Goal: Task Accomplishment & Management: Manage account settings

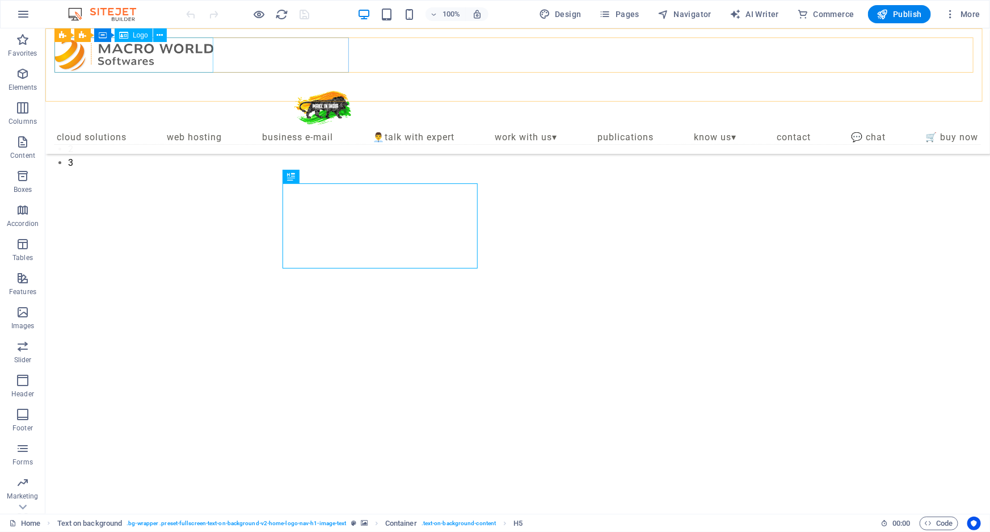
click at [170, 47] on div at bounding box center [202, 54] width 297 height 35
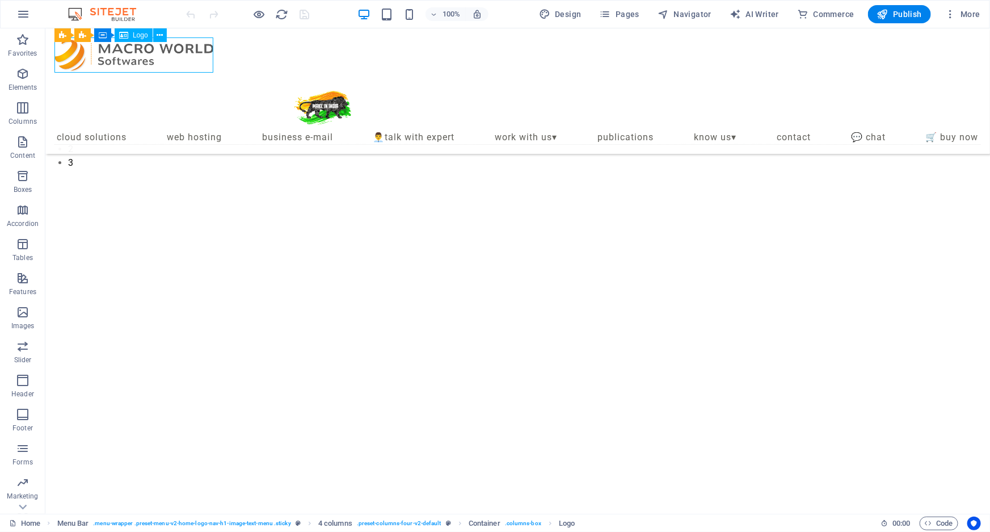
click at [170, 47] on div at bounding box center [202, 54] width 297 height 35
select select "px"
select select
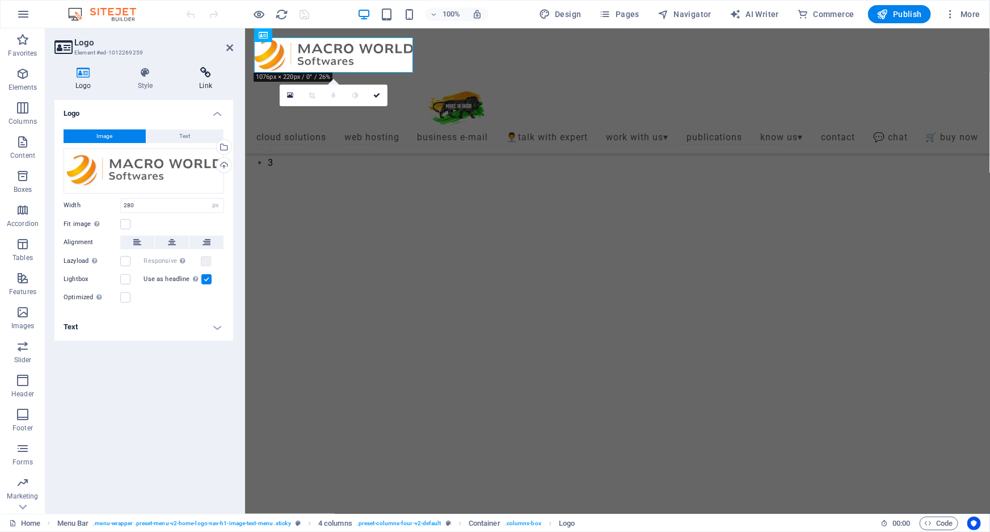
click at [195, 83] on h4 "Link" at bounding box center [205, 79] width 55 height 24
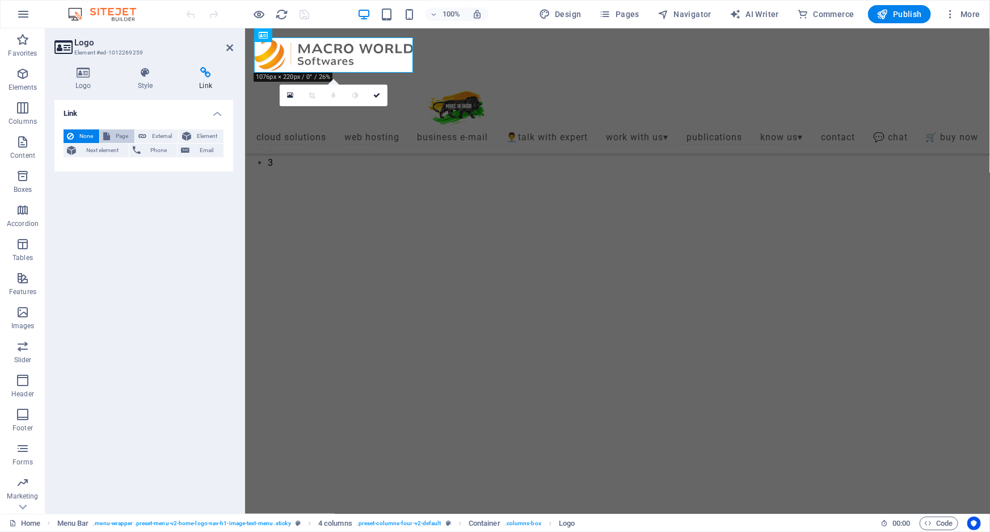
click at [124, 138] on span "Page" at bounding box center [122, 136] width 18 height 14
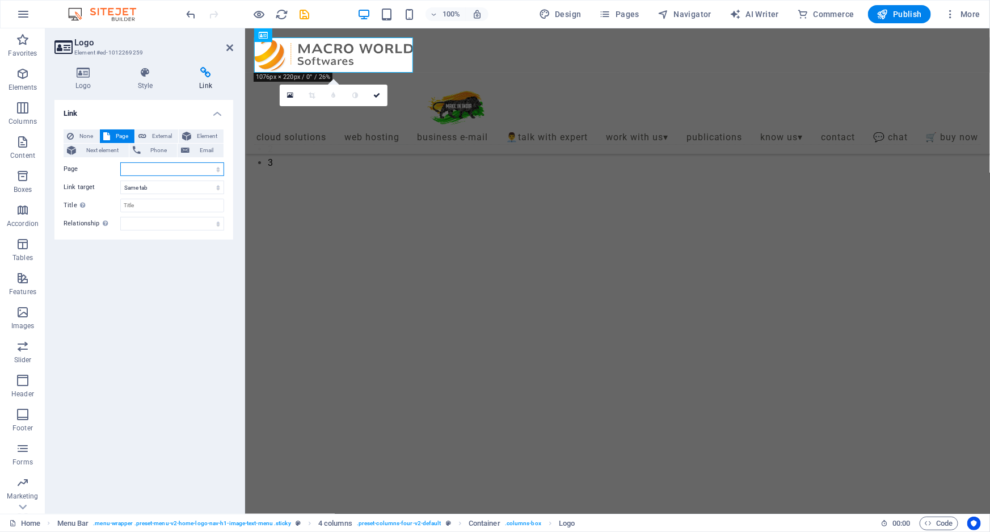
click at [216, 170] on select "Home Legal Notice Privacy Carrier Internship Sales Partnerships Cloud Solutions…" at bounding box center [172, 169] width 104 height 14
select select "0"
click at [120, 162] on select "Home Legal Notice Privacy Carrier Internship Sales Partnerships Cloud Solutions…" at bounding box center [172, 169] width 104 height 14
click at [176, 204] on input "Title Additional link description, should not be the same as the link text. The…" at bounding box center [172, 206] width 104 height 14
click at [93, 74] on icon at bounding box center [83, 72] width 58 height 11
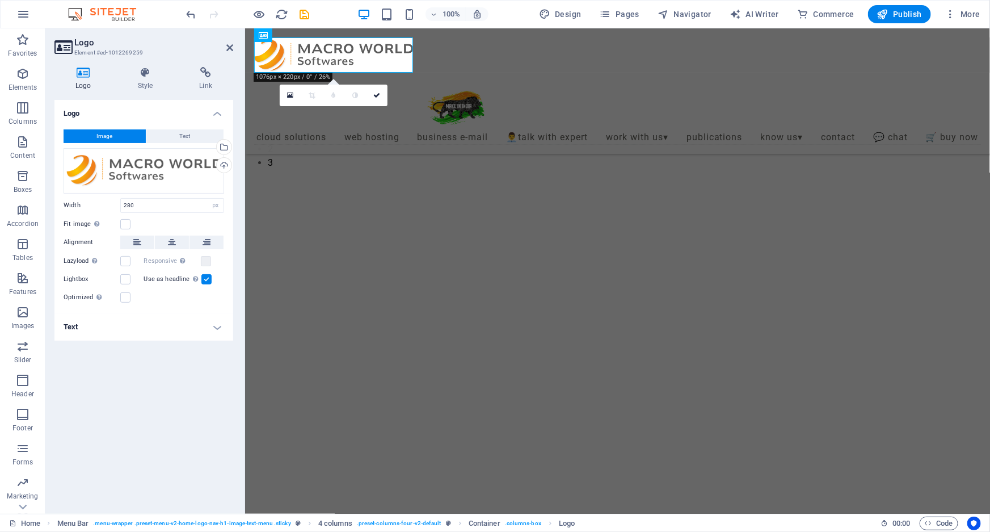
click at [160, 334] on h4 "Text" at bounding box center [143, 326] width 179 height 27
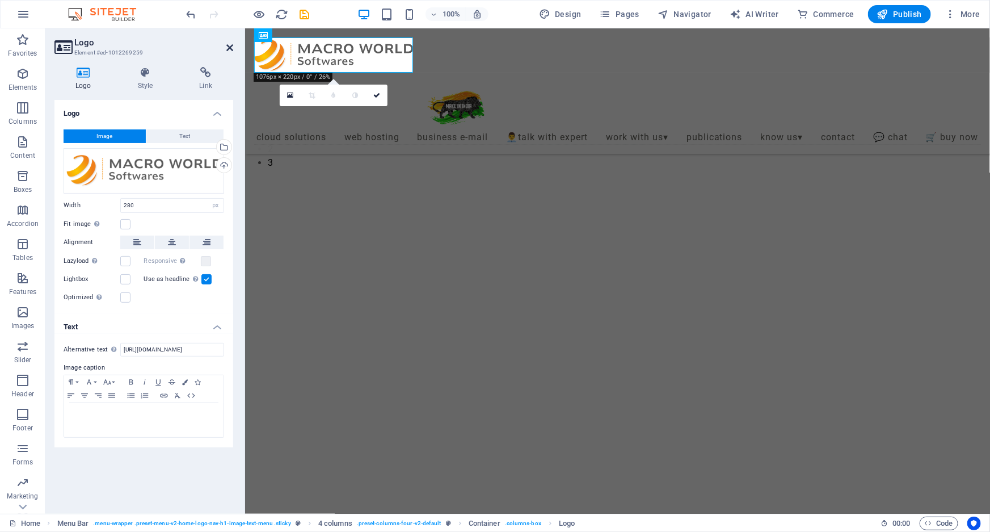
click at [230, 45] on icon at bounding box center [229, 47] width 7 height 9
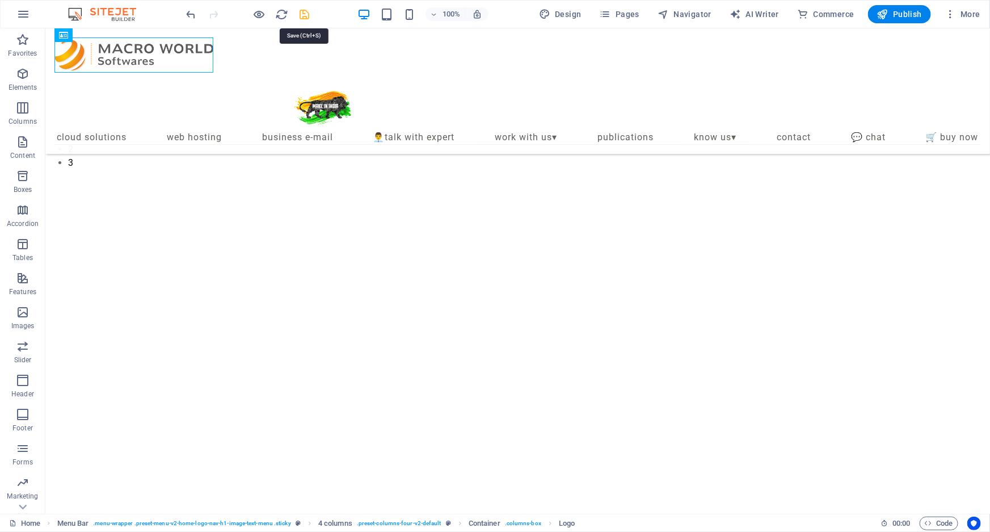
click at [305, 15] on icon "save" at bounding box center [305, 14] width 13 height 13
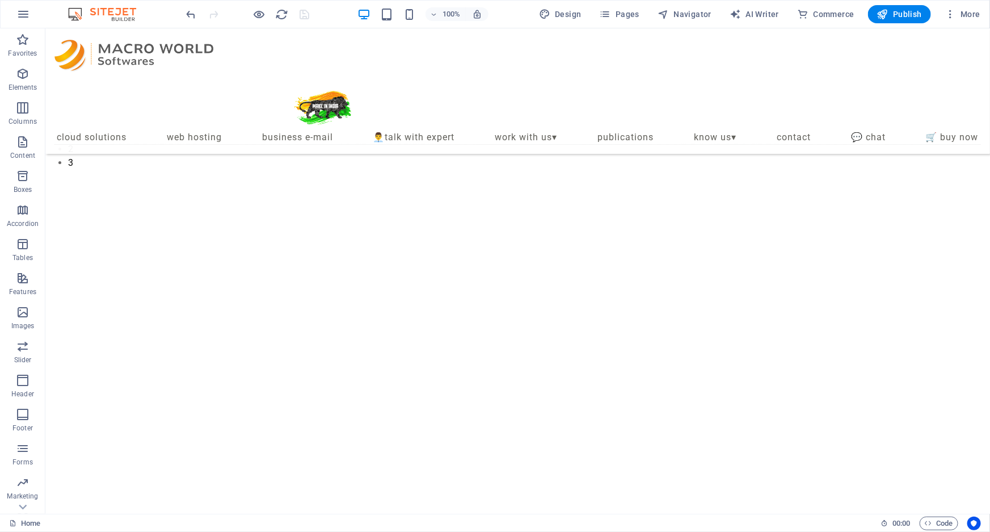
click at [266, 15] on div at bounding box center [247, 14] width 127 height 18
click at [263, 15] on icon "button" at bounding box center [259, 14] width 13 height 13
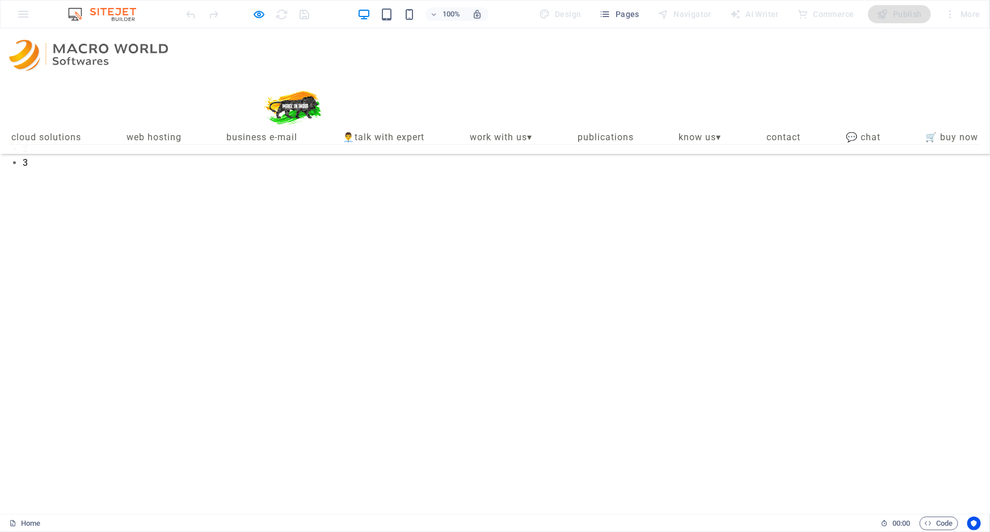
click at [58, 45] on img at bounding box center [88, 55] width 159 height 32
click at [249, 130] on link "Business E-mail" at bounding box center [262, 137] width 75 height 14
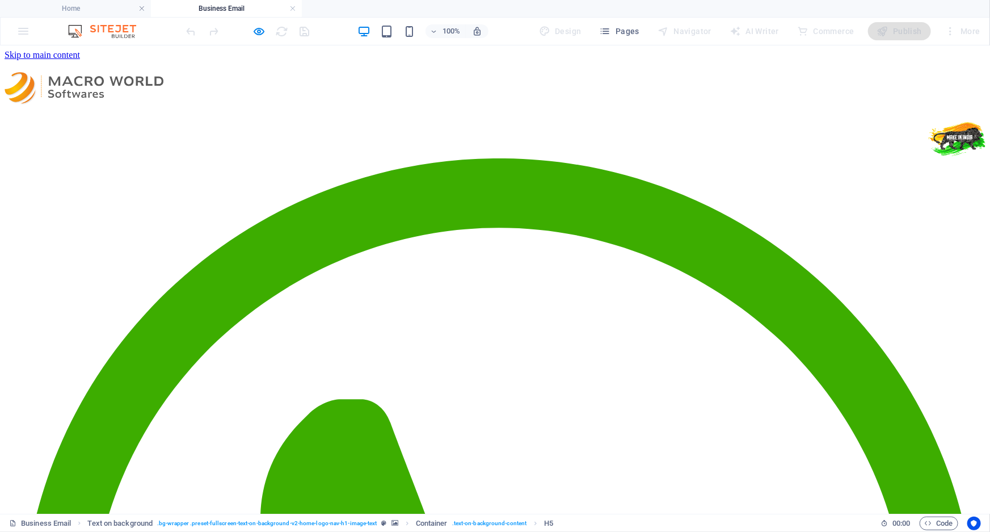
click at [91, 72] on div at bounding box center [495, 90] width 981 height 37
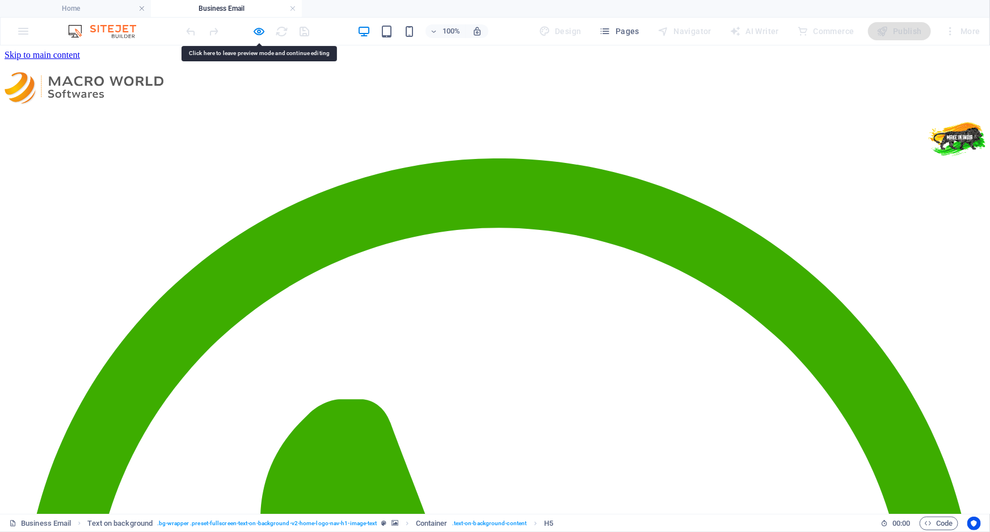
click at [91, 72] on div at bounding box center [495, 90] width 981 height 37
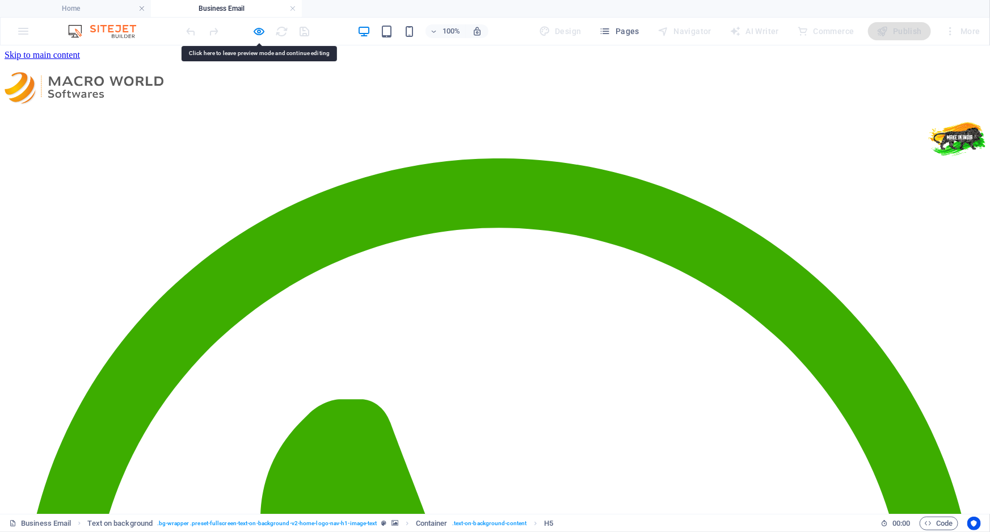
click at [267, 33] on div at bounding box center [247, 31] width 127 height 18
click at [262, 31] on icon "button" at bounding box center [259, 31] width 13 height 13
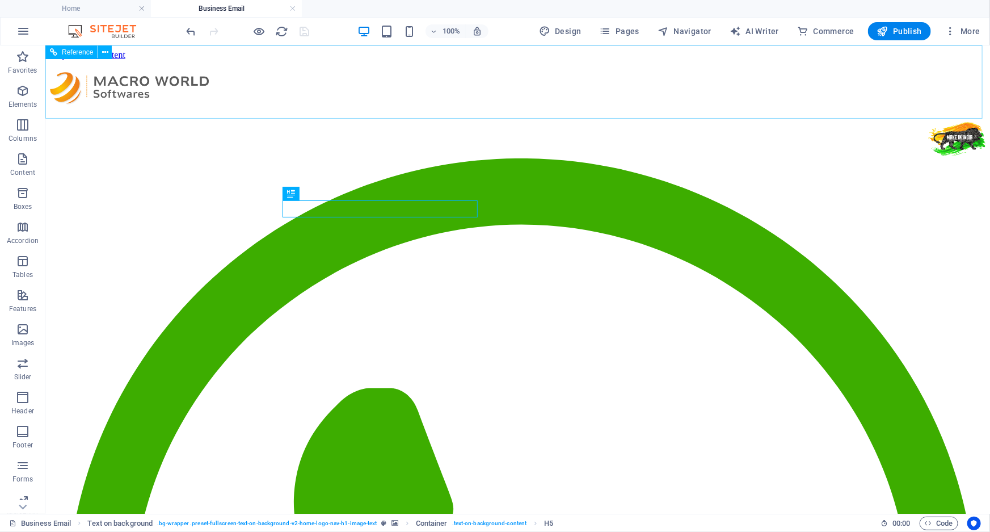
click at [81, 73] on div at bounding box center [517, 90] width 936 height 37
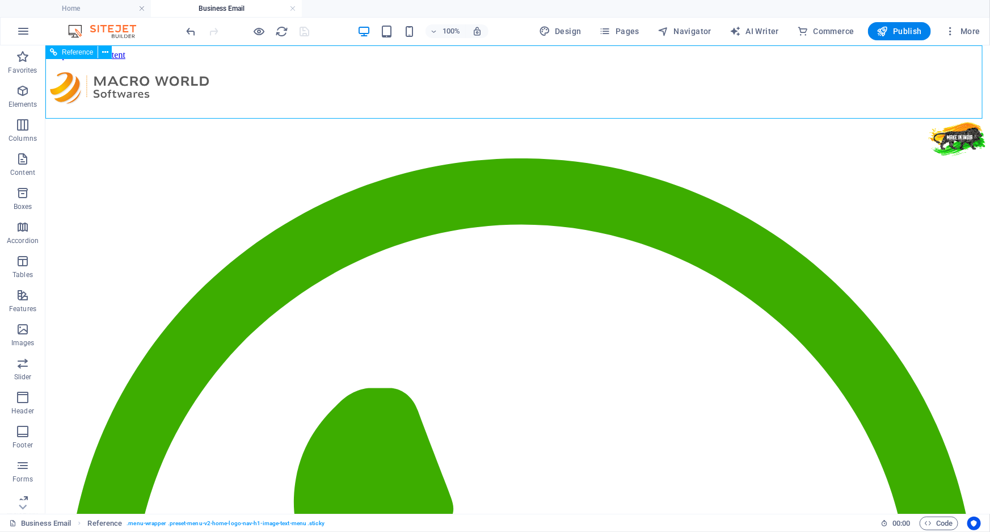
click at [81, 73] on div at bounding box center [517, 90] width 936 height 37
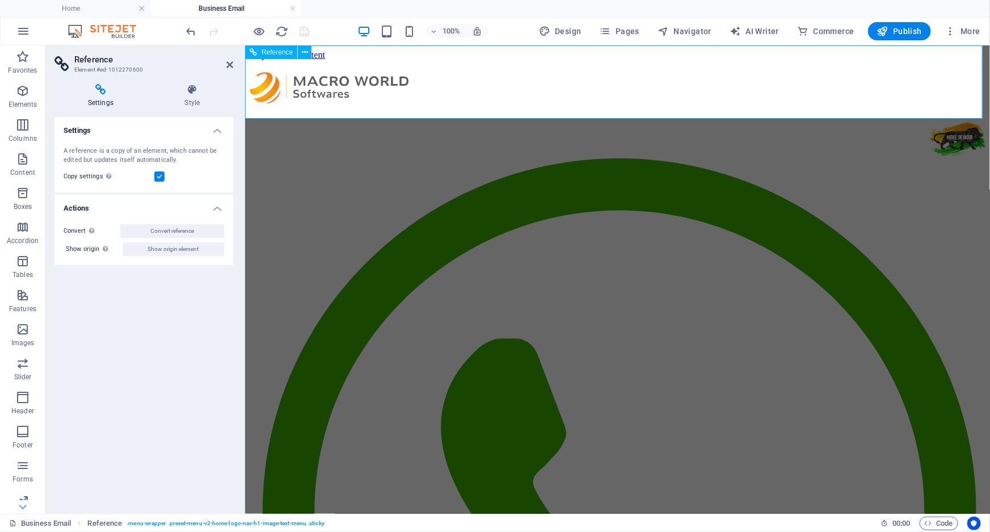
click at [263, 78] on div at bounding box center [617, 90] width 736 height 37
click at [291, 74] on div at bounding box center [617, 90] width 736 height 37
click at [306, 54] on icon at bounding box center [305, 53] width 6 height 12
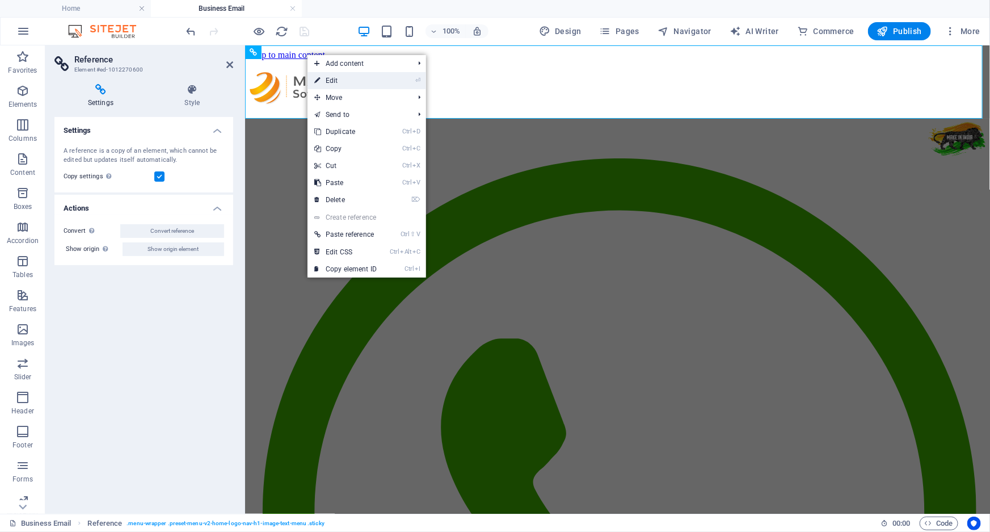
click at [329, 75] on link "⏎ Edit" at bounding box center [346, 80] width 76 height 17
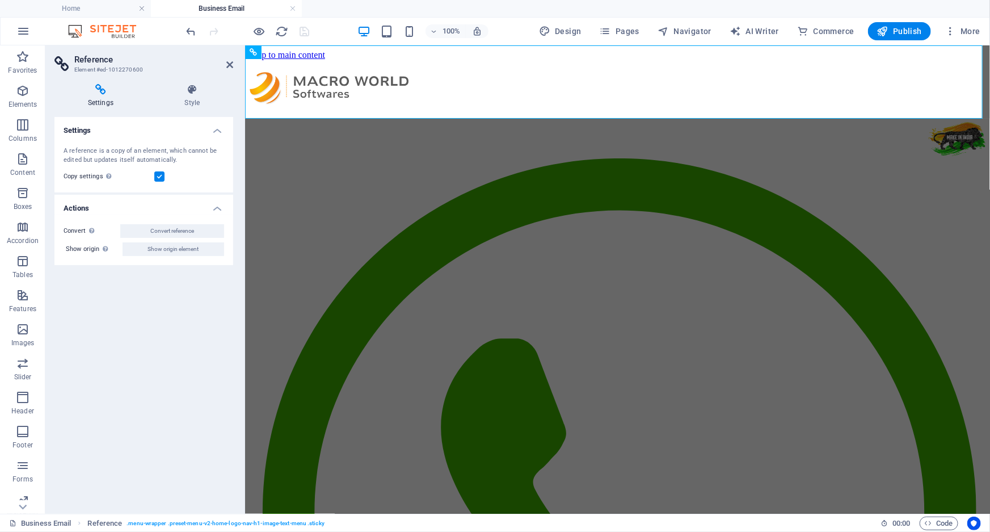
click at [101, 93] on icon at bounding box center [100, 89] width 93 height 11
click at [226, 62] on icon at bounding box center [229, 64] width 7 height 9
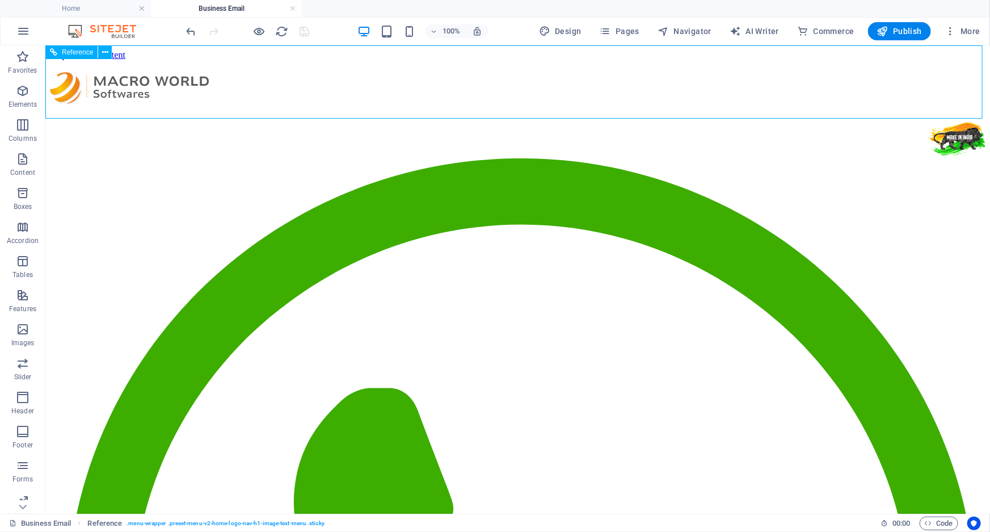
click at [292, 7] on link at bounding box center [292, 8] width 7 height 11
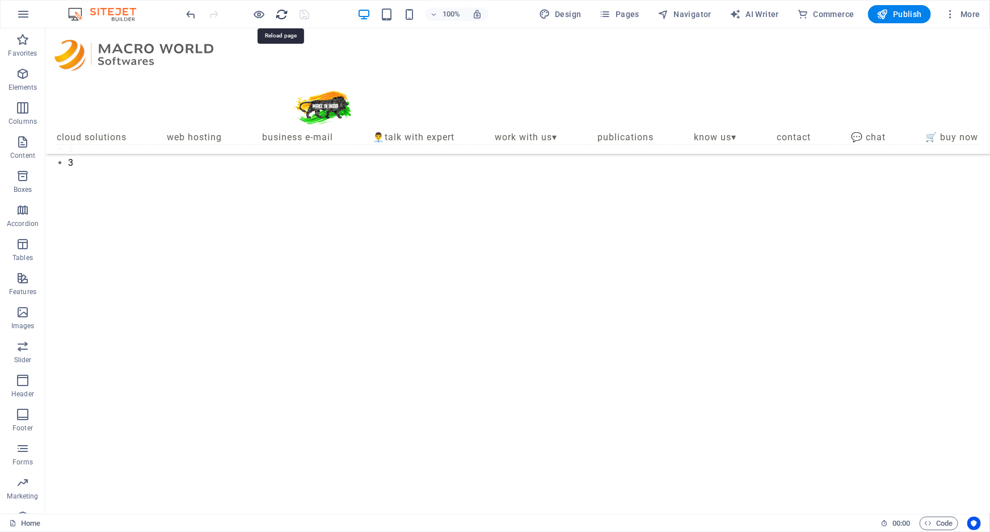
click at [283, 11] on icon "reload" at bounding box center [282, 14] width 13 height 13
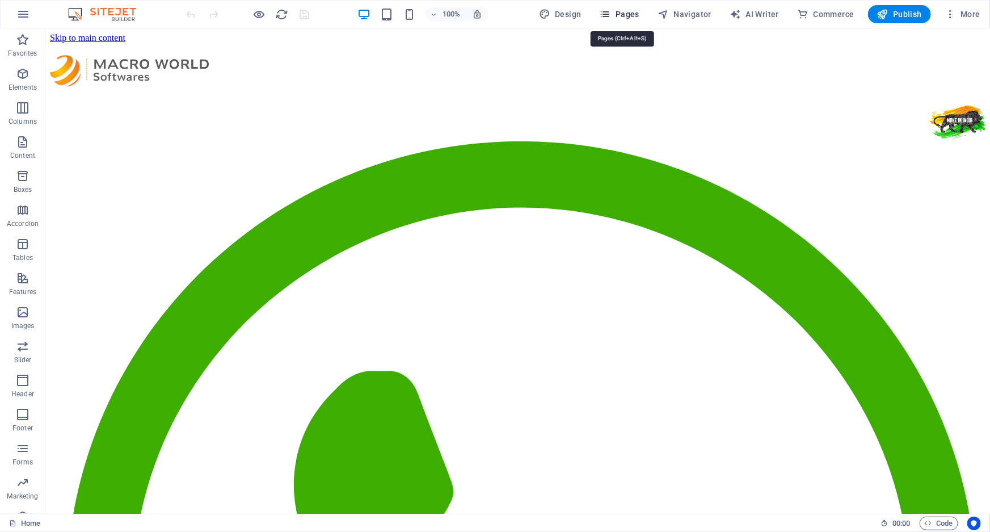
click at [630, 17] on span "Pages" at bounding box center [620, 14] width 40 height 11
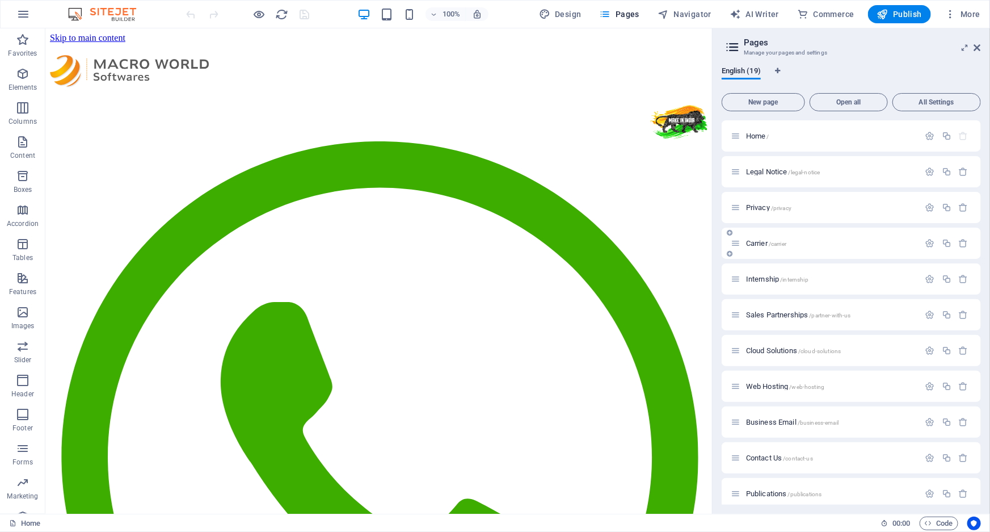
click at [753, 238] on div "Carrier /carrier" at bounding box center [825, 243] width 189 height 13
click at [753, 245] on span "Carrier /carrier" at bounding box center [766, 243] width 40 height 9
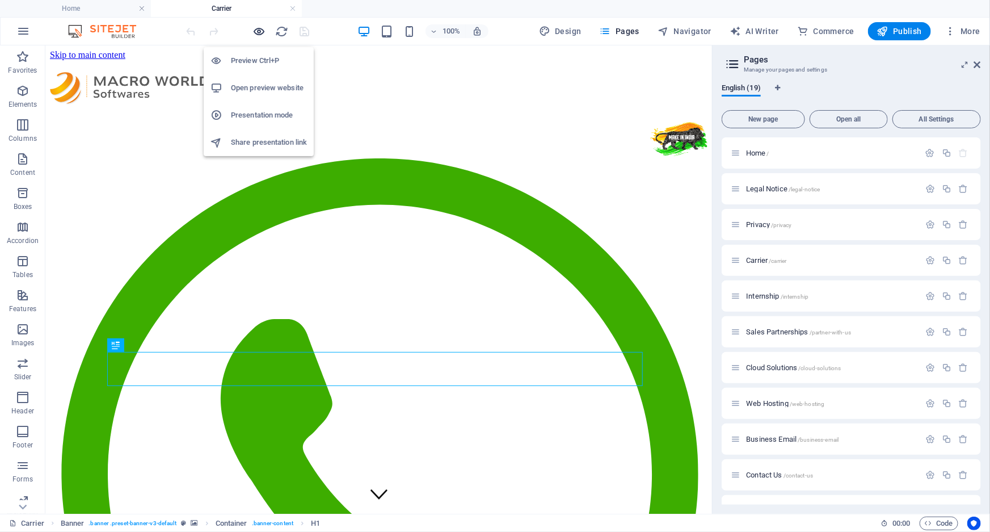
click at [262, 30] on icon "button" at bounding box center [259, 31] width 13 height 13
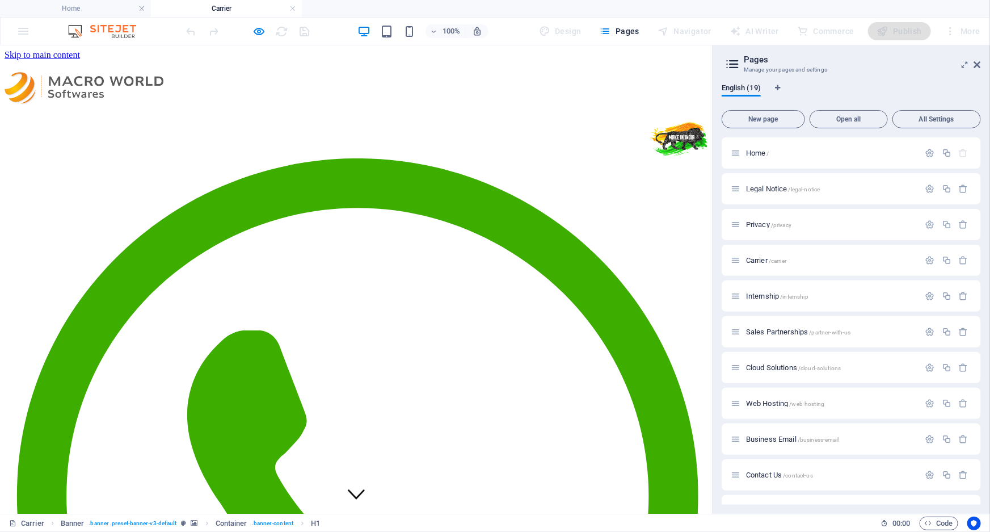
click at [106, 72] on img at bounding box center [84, 88] width 159 height 32
click at [979, 64] on icon at bounding box center [977, 64] width 7 height 9
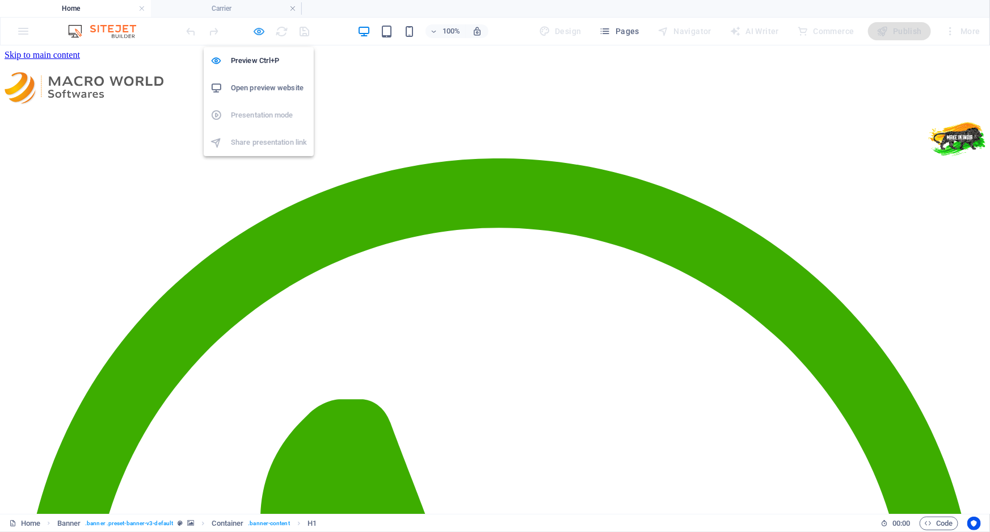
click at [260, 30] on icon "button" at bounding box center [259, 31] width 13 height 13
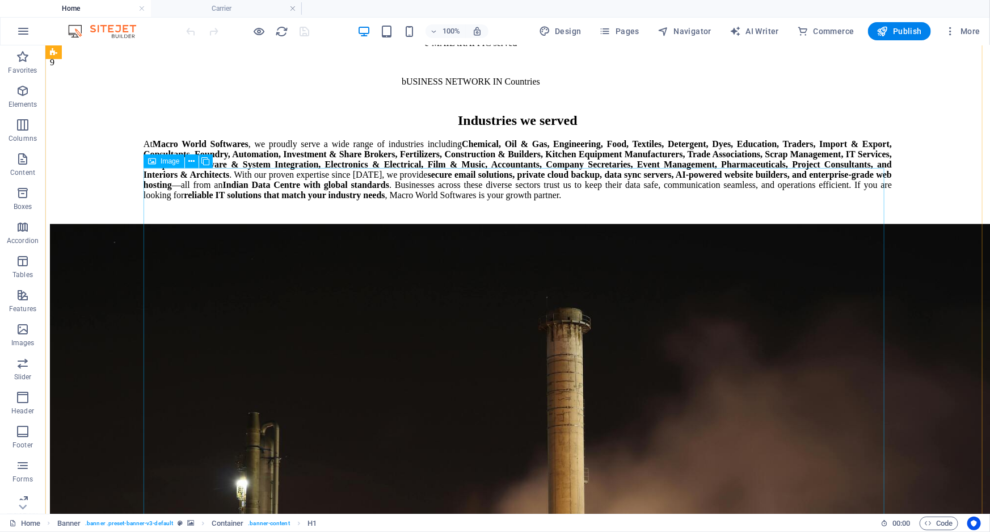
scroll to position [3198, 0]
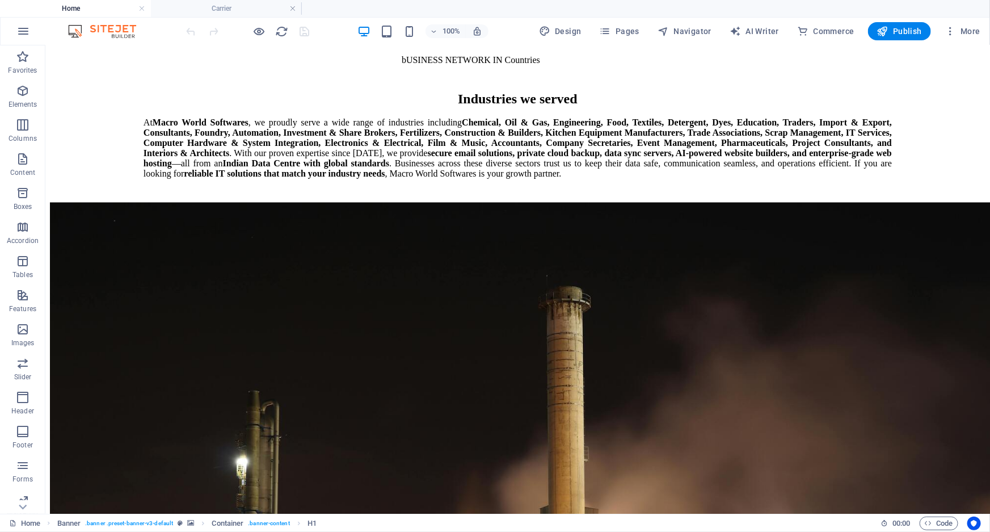
click at [117, 16] on li "Home" at bounding box center [75, 8] width 151 height 17
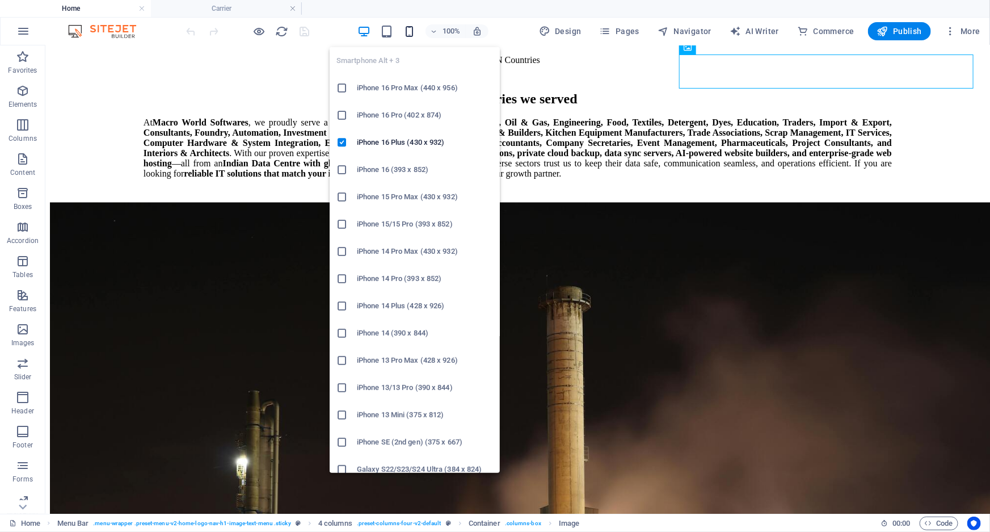
click at [409, 32] on icon "button" at bounding box center [409, 31] width 13 height 13
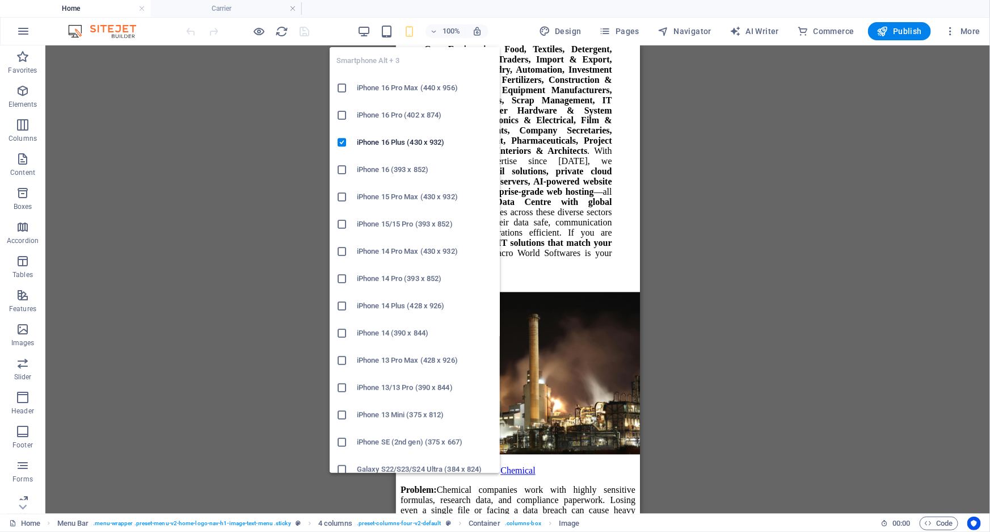
scroll to position [3190, 0]
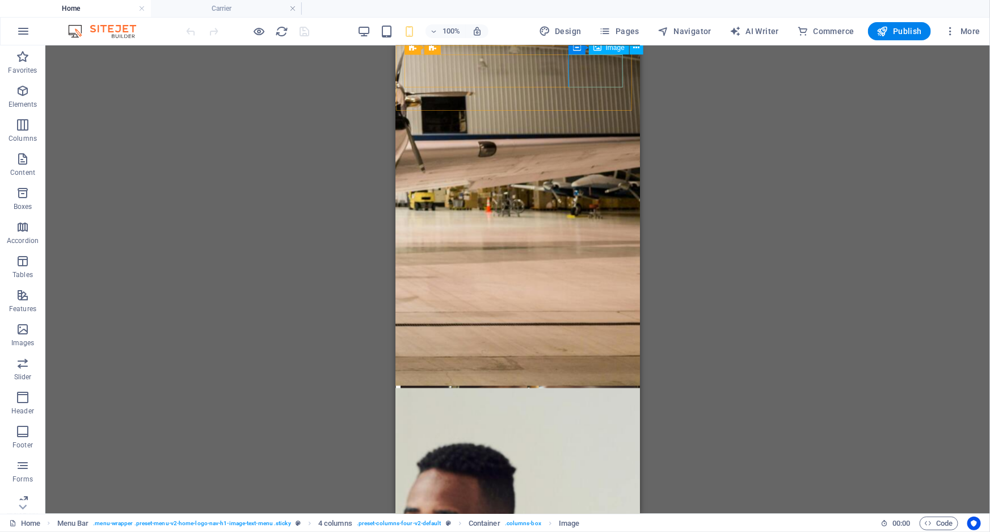
select select "px"
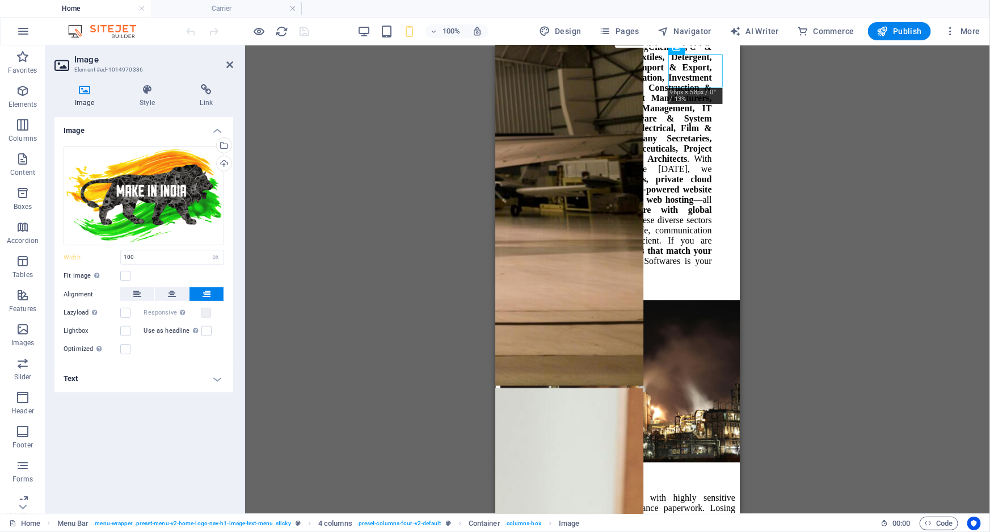
click at [148, 82] on div "Image Style Link Image Drag files here, click to choose files or select files f…" at bounding box center [143, 294] width 197 height 439
click at [149, 96] on h4 "Style" at bounding box center [149, 96] width 60 height 24
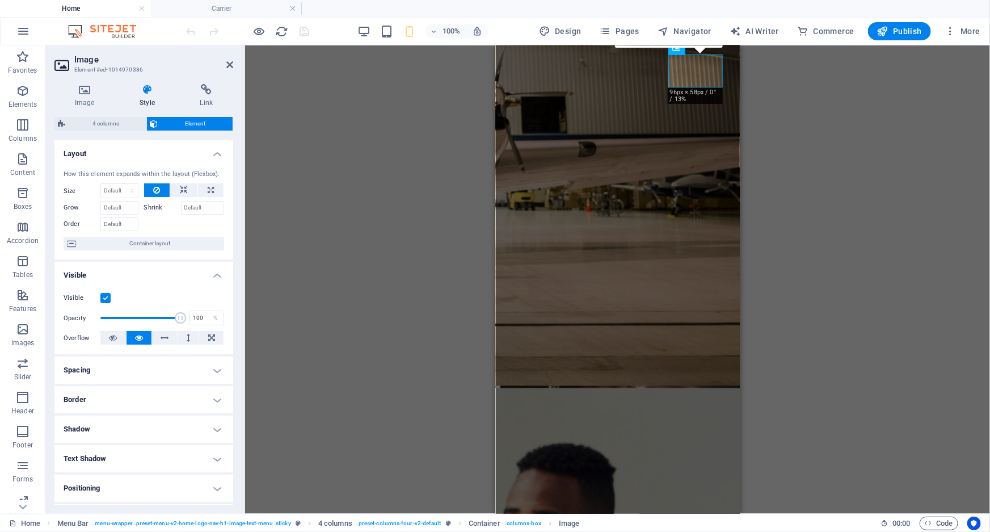
click at [109, 295] on label at bounding box center [105, 298] width 10 height 10
click at [0, 0] on input "Visible" at bounding box center [0, 0] width 0 height 0
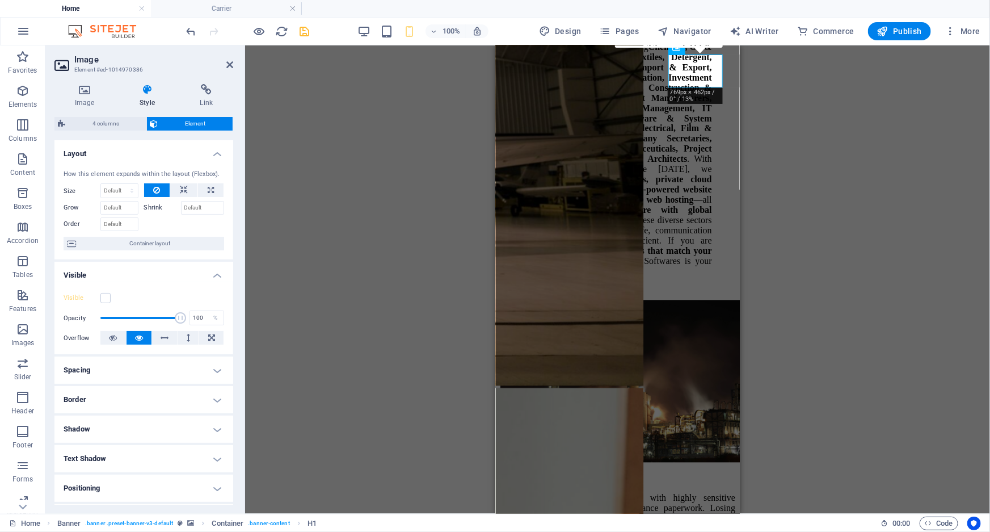
click at [455, 200] on div "Menu Bar Container Image Menu Bar 4 columns Container Menu Container Menu Bar L…" at bounding box center [617, 279] width 745 height 468
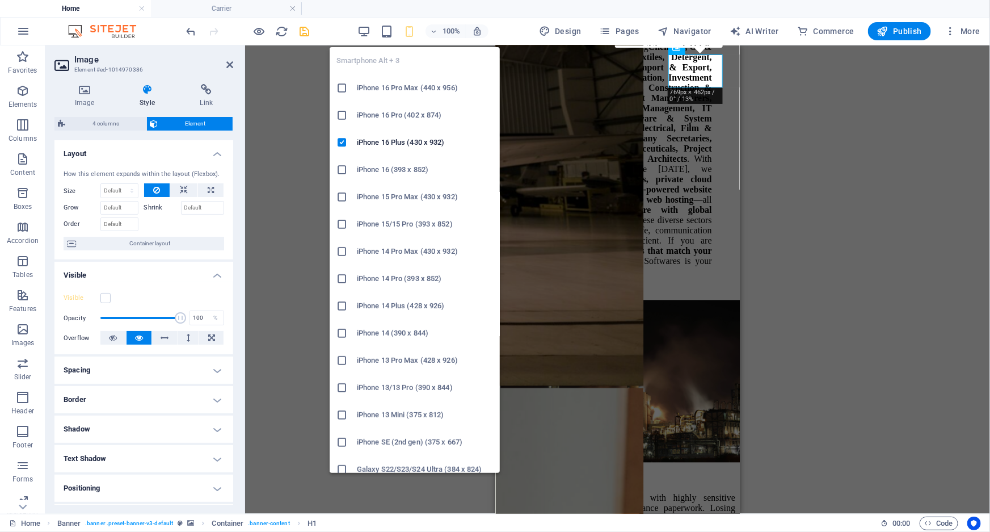
click at [412, 31] on icon "button" at bounding box center [409, 31] width 13 height 13
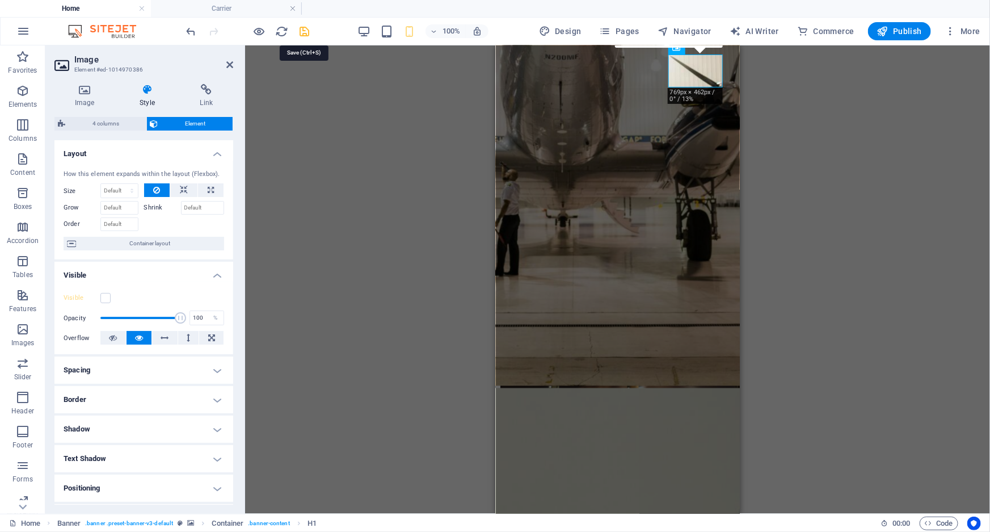
click at [310, 33] on icon "save" at bounding box center [305, 31] width 13 height 13
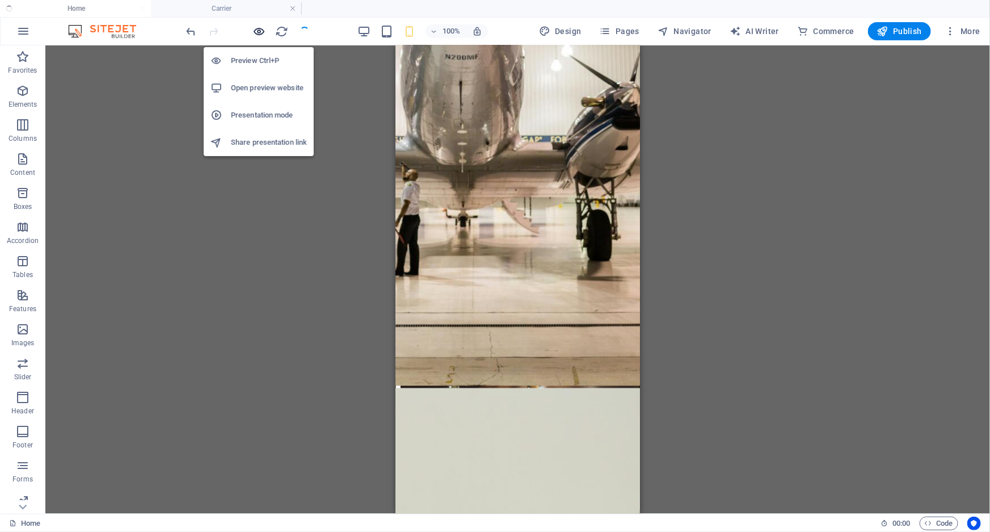
click at [261, 32] on icon "button" at bounding box center [259, 31] width 13 height 13
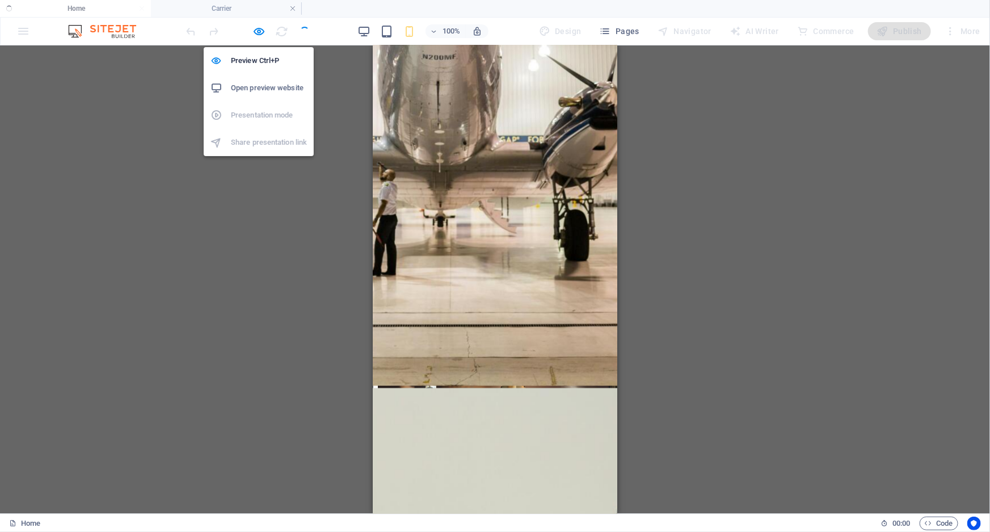
scroll to position [3184, 0]
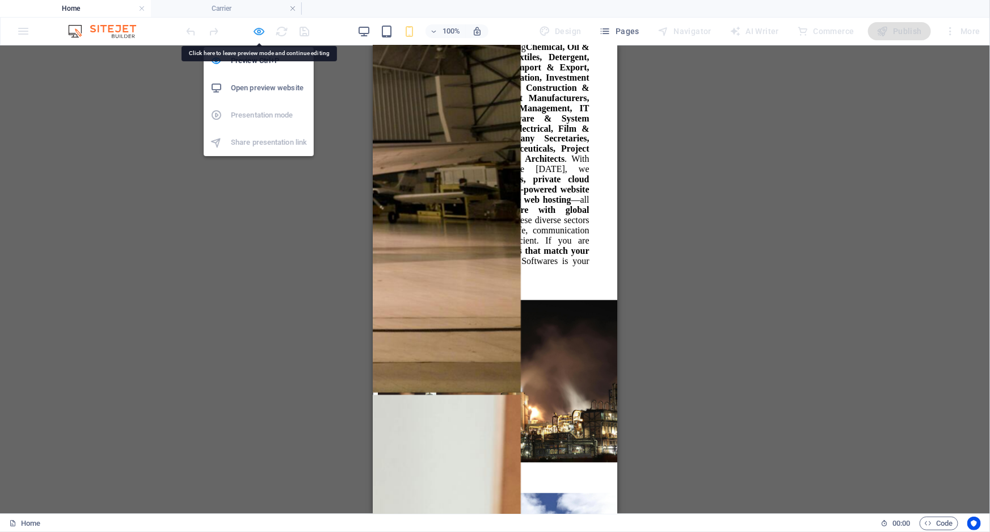
click at [255, 38] on div "Preview Ctrl+P Open preview website Presentation mode Share presentation link" at bounding box center [259, 97] width 110 height 118
click at [256, 30] on icon "button" at bounding box center [259, 31] width 13 height 13
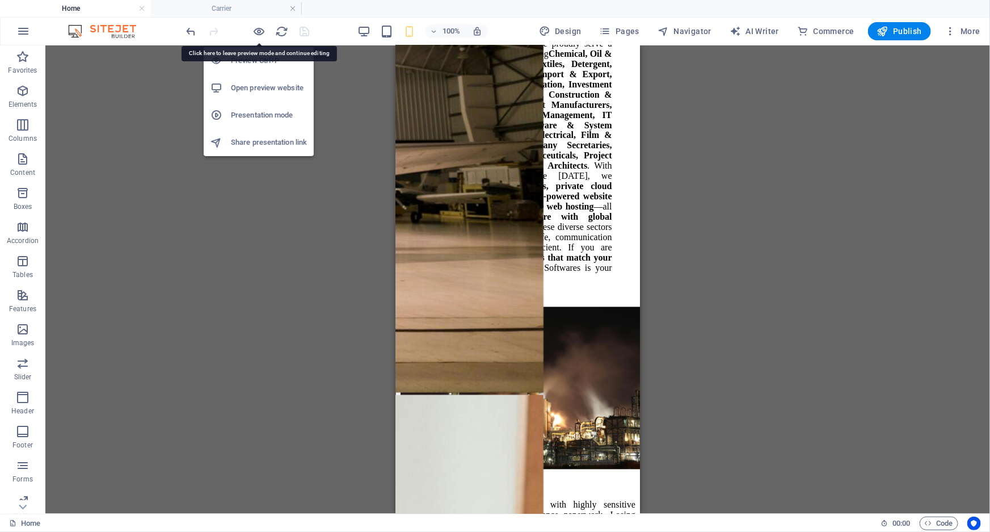
scroll to position [3190, 0]
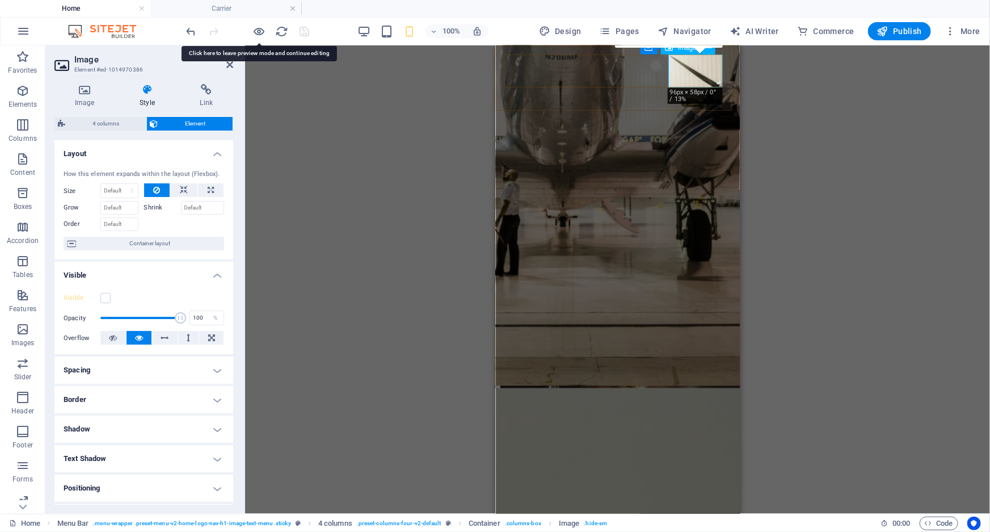
click at [107, 297] on label at bounding box center [105, 298] width 10 height 10
click at [0, 0] on input "Visible" at bounding box center [0, 0] width 0 height 0
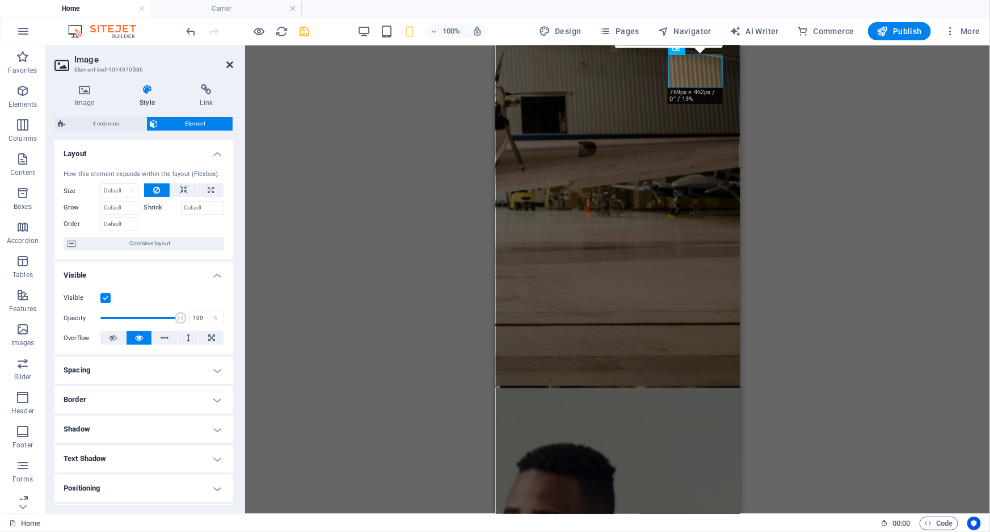
click at [228, 64] on icon at bounding box center [229, 64] width 7 height 9
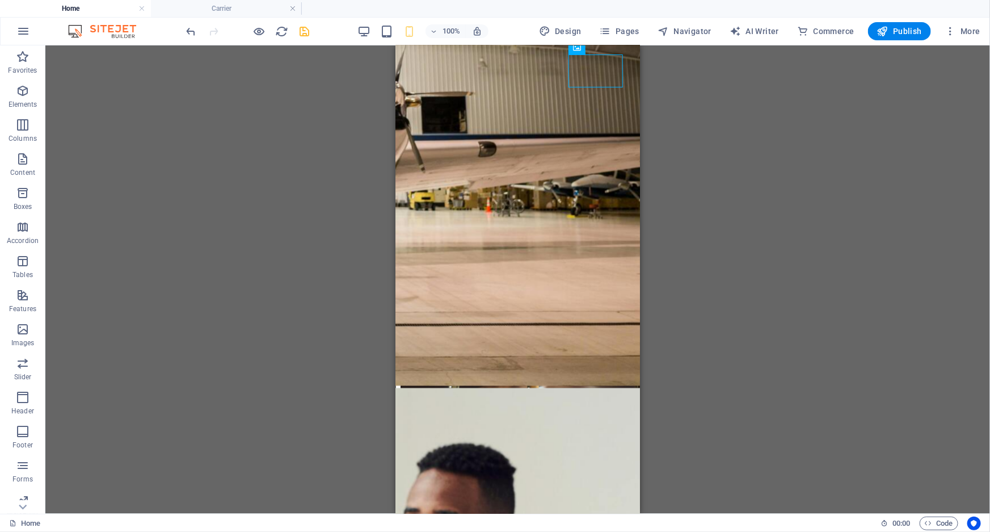
click at [862, 116] on div "Menu Bar Container Image Menu Bar 4 columns Container Menu Container 4 columns …" at bounding box center [517, 279] width 945 height 468
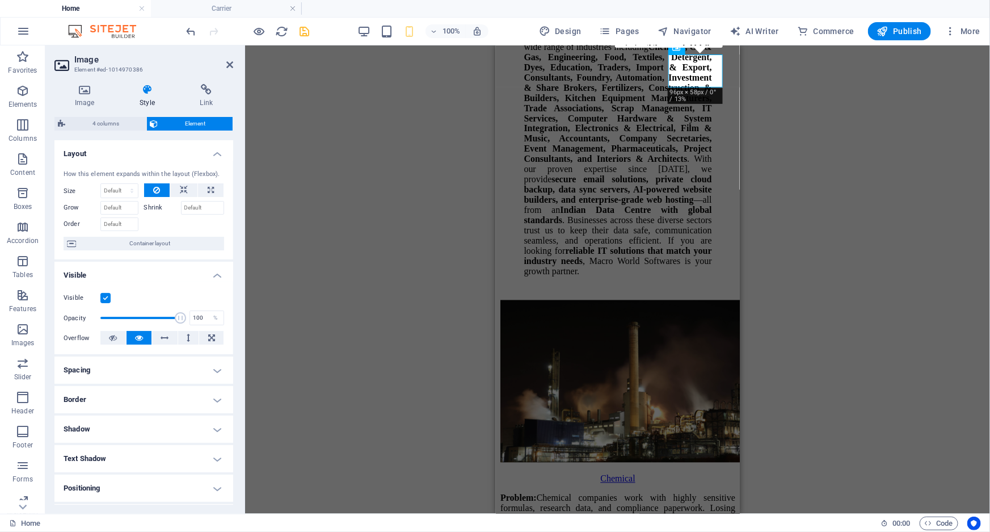
click at [809, 359] on div "Menu Bar Container Image Menu Bar 4 columns Container Menu Container 4 columns …" at bounding box center [617, 279] width 745 height 468
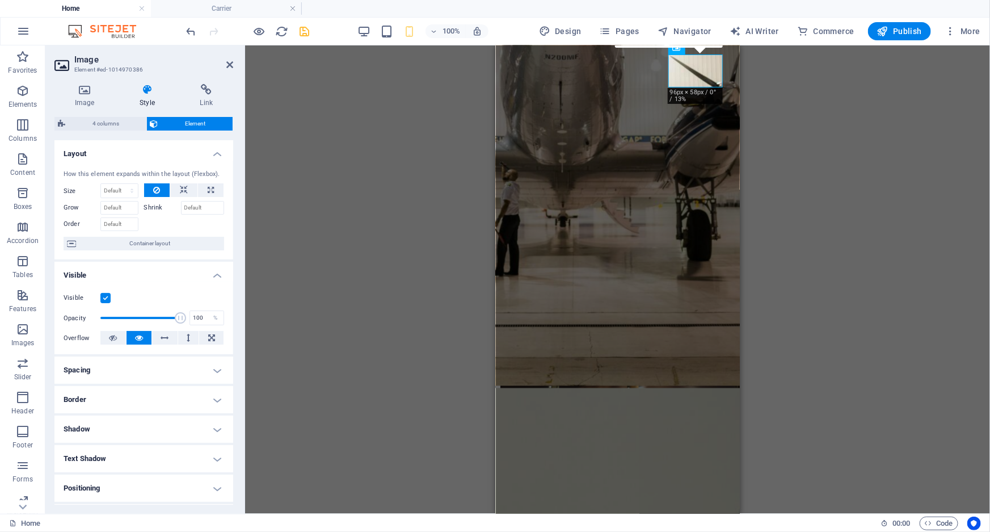
click at [809, 359] on div "Menu Bar Container Image Menu Bar 4 columns Container Menu Container 4 columns …" at bounding box center [617, 279] width 745 height 468
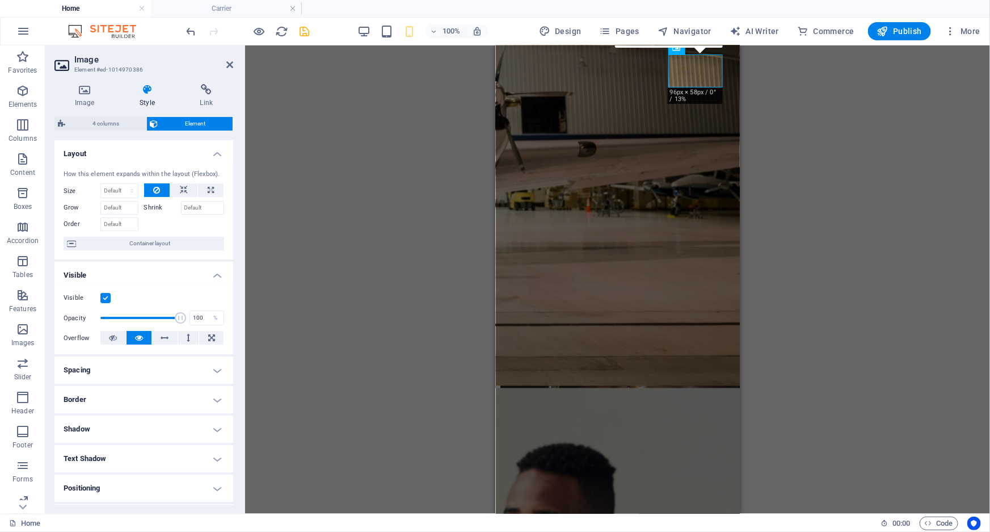
click at [234, 62] on aside "Image Element #ed-1014970386 Image Style Link Image Drag files here, click to c…" at bounding box center [145, 279] width 200 height 468
click at [215, 65] on header "Image Element #ed-1014970386" at bounding box center [143, 60] width 179 height 30
click at [226, 65] on icon at bounding box center [229, 64] width 7 height 9
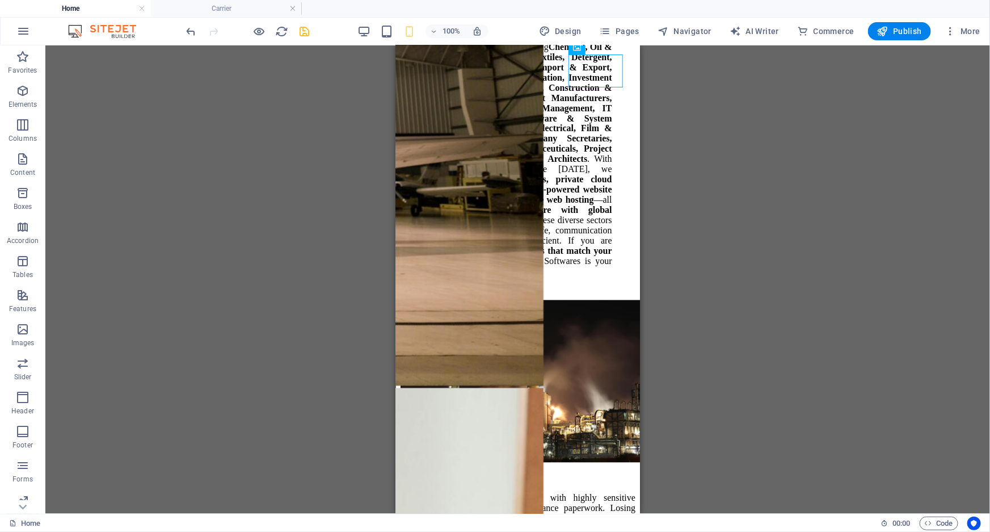
click at [830, 250] on div "Menu Bar Container Image Menu Bar 4 columns Container Menu Container 4 columns …" at bounding box center [517, 279] width 945 height 468
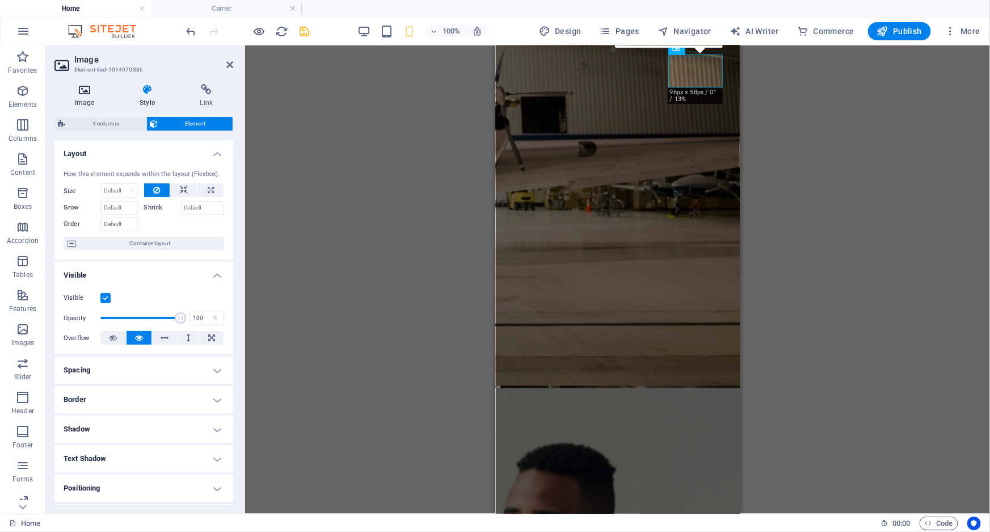
click at [91, 94] on icon at bounding box center [84, 89] width 60 height 11
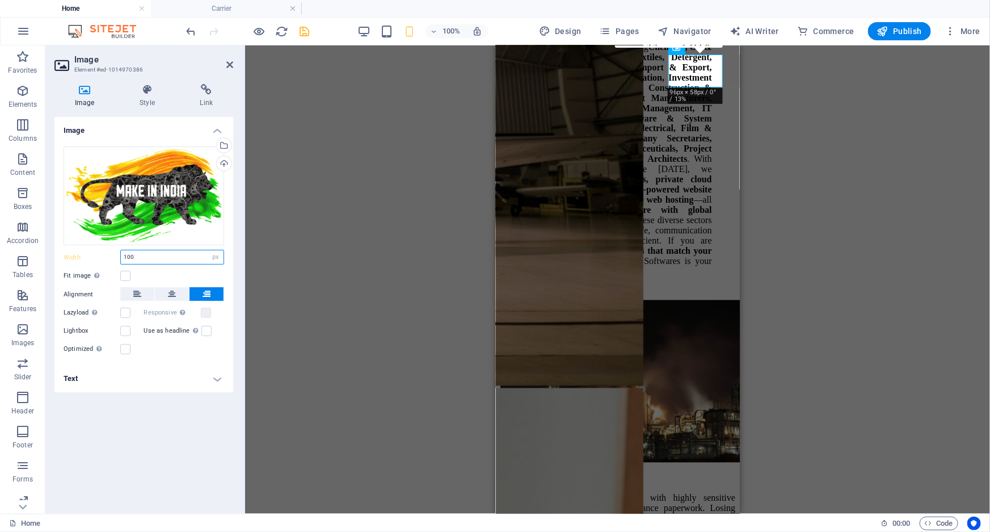
drag, startPoint x: 155, startPoint y: 259, endPoint x: 103, endPoint y: 255, distance: 51.8
click at [106, 256] on div "Width 100 Default auto px rem % em vh vw" at bounding box center [144, 257] width 161 height 15
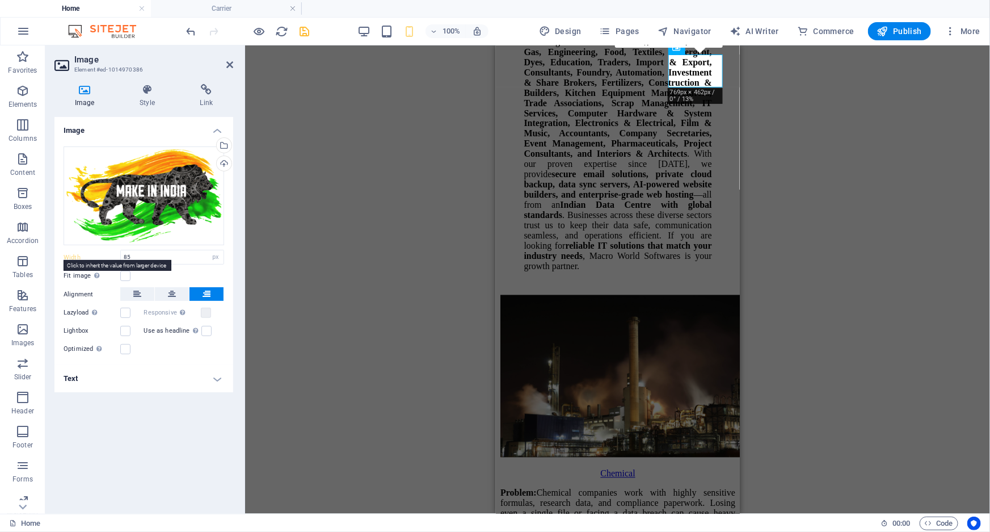
scroll to position [3186, 0]
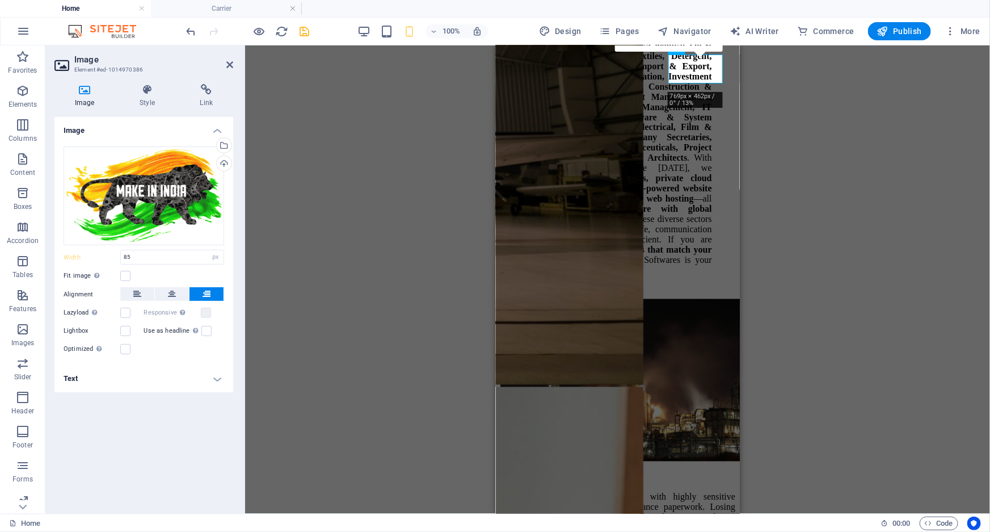
click at [825, 153] on div "Menu Bar Container Image Menu Bar 4 columns Container Menu 4 columns Container …" at bounding box center [617, 279] width 745 height 468
click at [825, 152] on div "Menu Bar Container Image Menu Bar 4 columns Container Menu 4 columns Container …" at bounding box center [617, 279] width 745 height 468
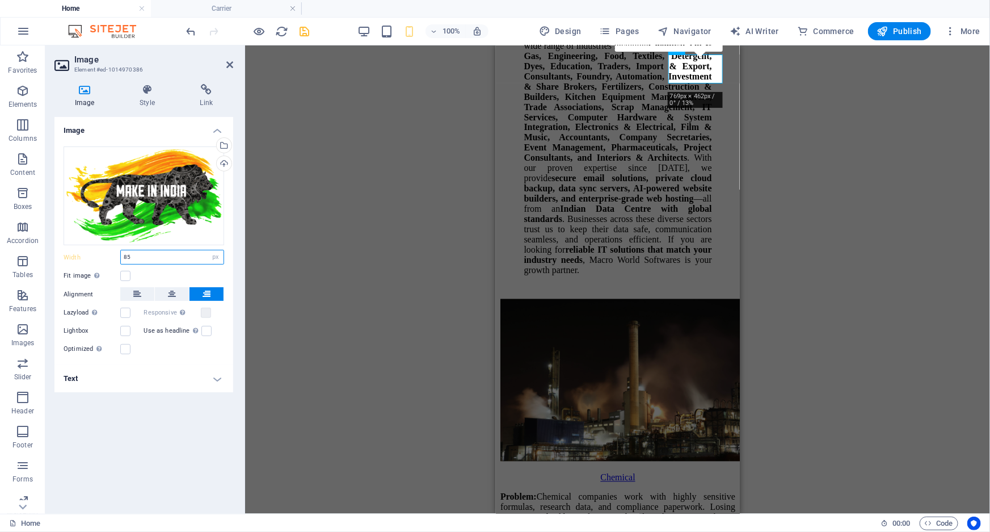
drag, startPoint x: 149, startPoint y: 253, endPoint x: 96, endPoint y: 253, distance: 52.2
click at [96, 253] on div "Width 85 Default auto px rem % em vh vw" at bounding box center [144, 257] width 161 height 15
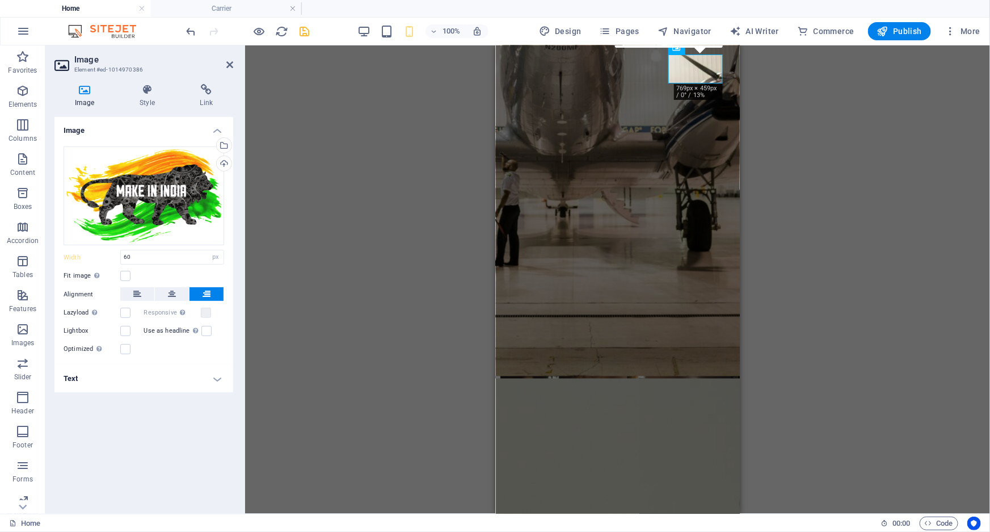
scroll to position [3184, 0]
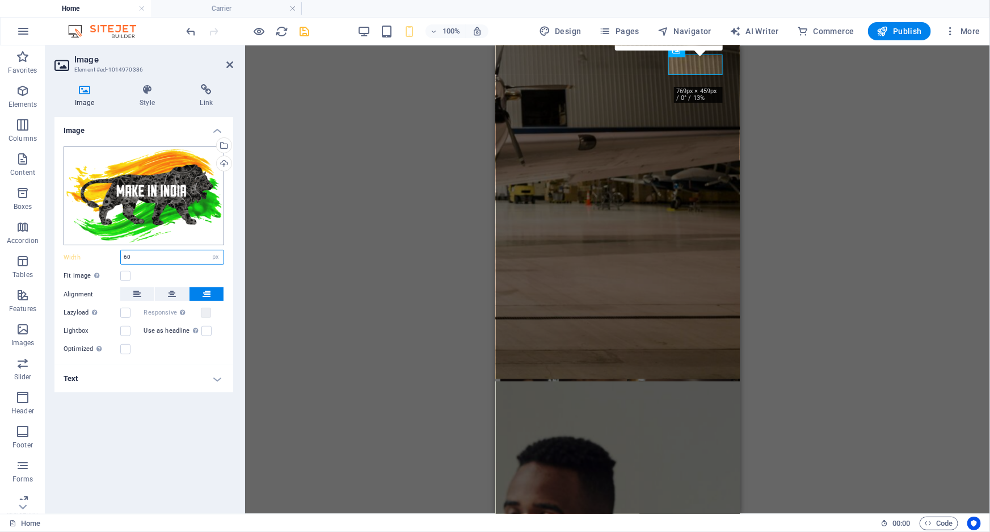
drag, startPoint x: 137, startPoint y: 255, endPoint x: 89, endPoint y: 243, distance: 49.7
click at [98, 245] on div "Drag files here, click to choose files or select files from Files or our free s…" at bounding box center [143, 251] width 179 height 228
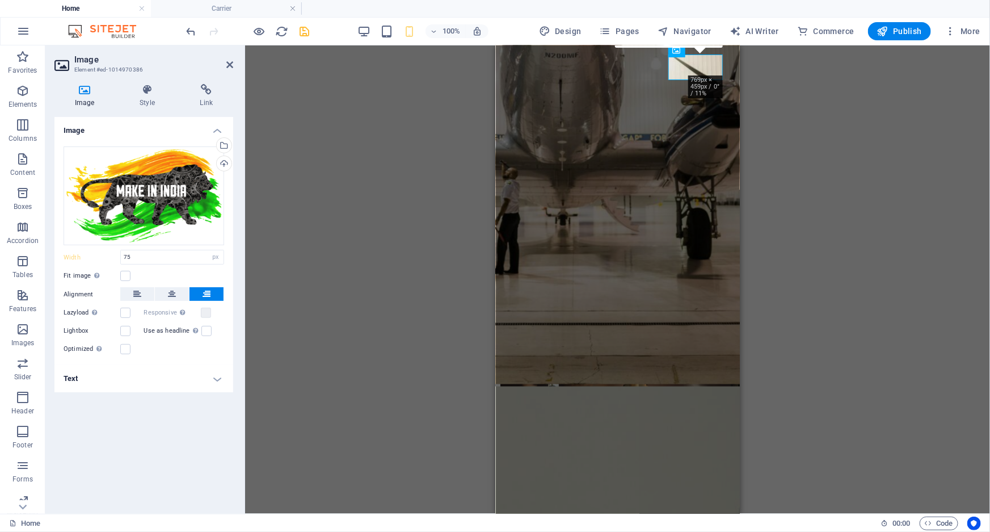
click at [449, 179] on div "Menu Bar Container Image Menu Bar 4 columns Container Menu 4 columns Container …" at bounding box center [617, 279] width 745 height 468
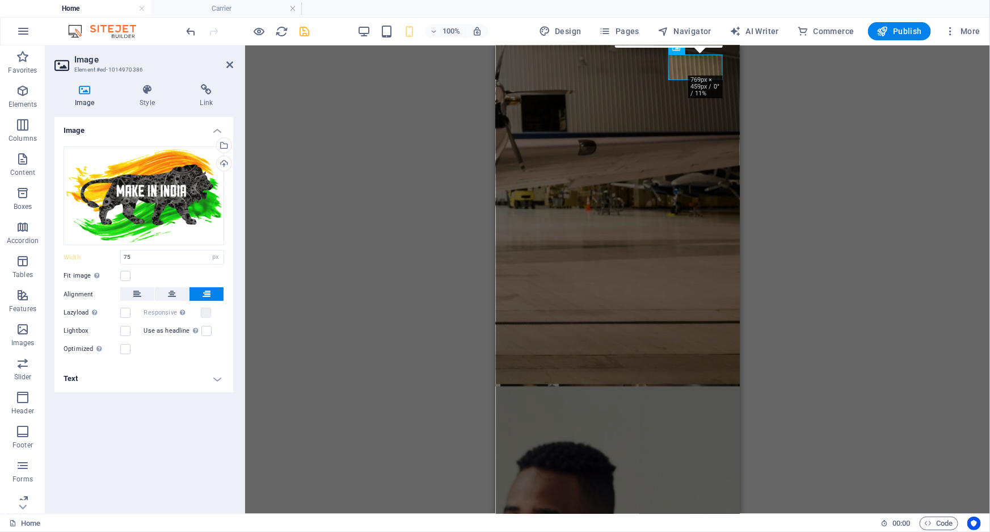
click at [119, 347] on label "Optimized Images are compressed to improve page speed." at bounding box center [92, 349] width 57 height 14
click at [0, 0] on input "Optimized Images are compressed to improve page speed." at bounding box center [0, 0] width 0 height 0
click at [121, 352] on label at bounding box center [125, 349] width 10 height 10
click at [0, 0] on input "Optimized Images are compressed to improve page speed." at bounding box center [0, 0] width 0 height 0
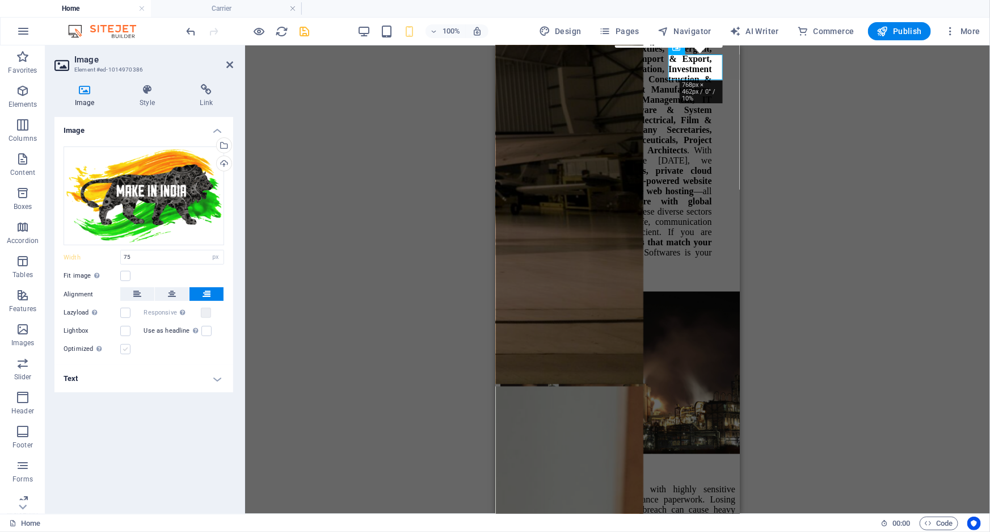
click at [122, 349] on label at bounding box center [125, 349] width 10 height 10
click at [0, 0] on input "Optimized Images are compressed to improve page speed." at bounding box center [0, 0] width 0 height 0
click at [123, 346] on label at bounding box center [125, 349] width 10 height 10
click at [0, 0] on input "Optimized Images are compressed to improve page speed." at bounding box center [0, 0] width 0 height 0
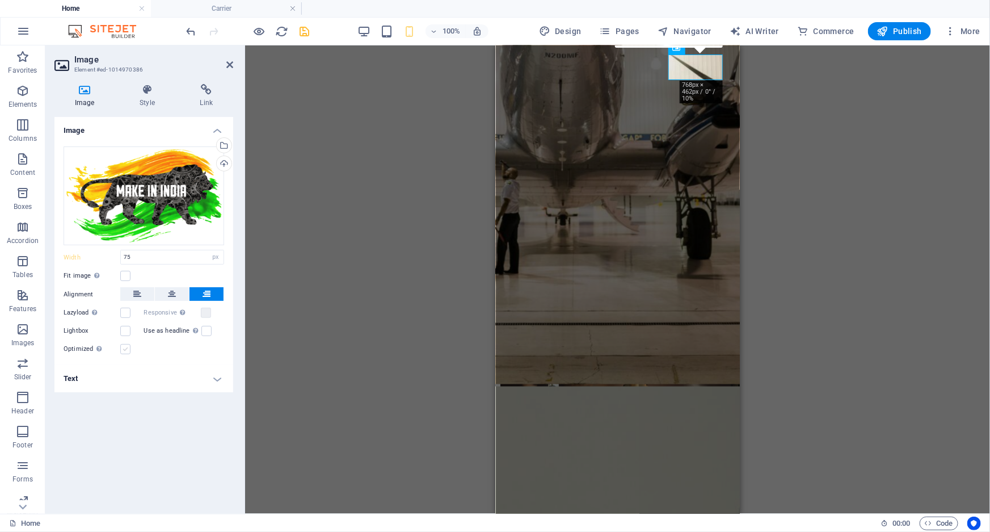
click at [123, 346] on label at bounding box center [125, 349] width 10 height 10
click at [0, 0] on input "Optimized Images are compressed to improve page speed." at bounding box center [0, 0] width 0 height 0
drag, startPoint x: 136, startPoint y: 258, endPoint x: 62, endPoint y: 251, distance: 73.6
click at [72, 253] on div "Width 75 Default auto px rem % em vh vw" at bounding box center [144, 257] width 161 height 15
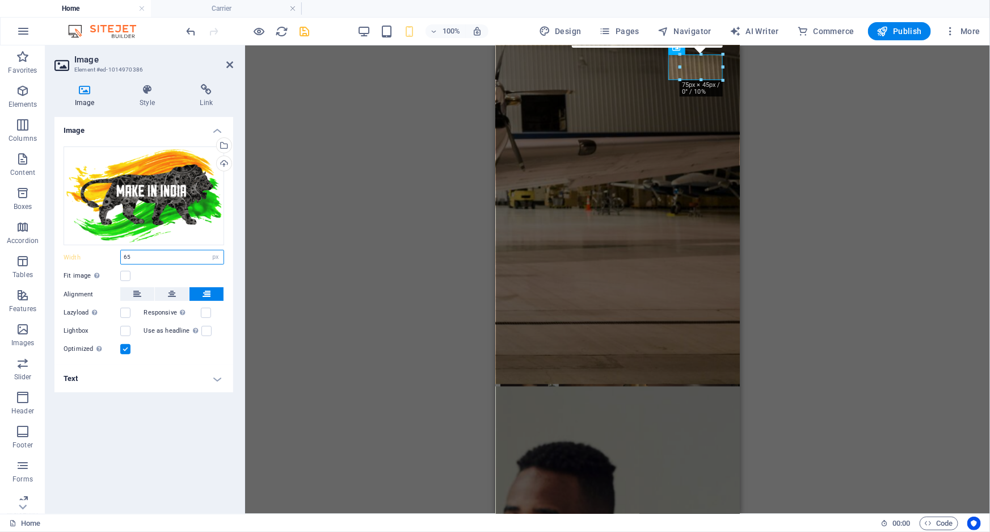
type input "65"
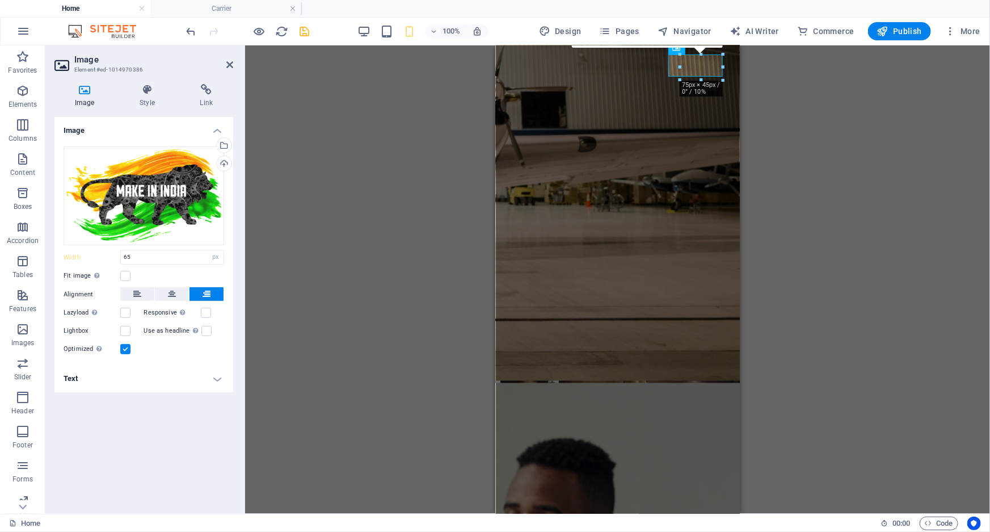
click at [357, 266] on div "Menu Bar Container Image Menu Bar 4 columns Container Menu 4 columns Container …" at bounding box center [617, 279] width 745 height 468
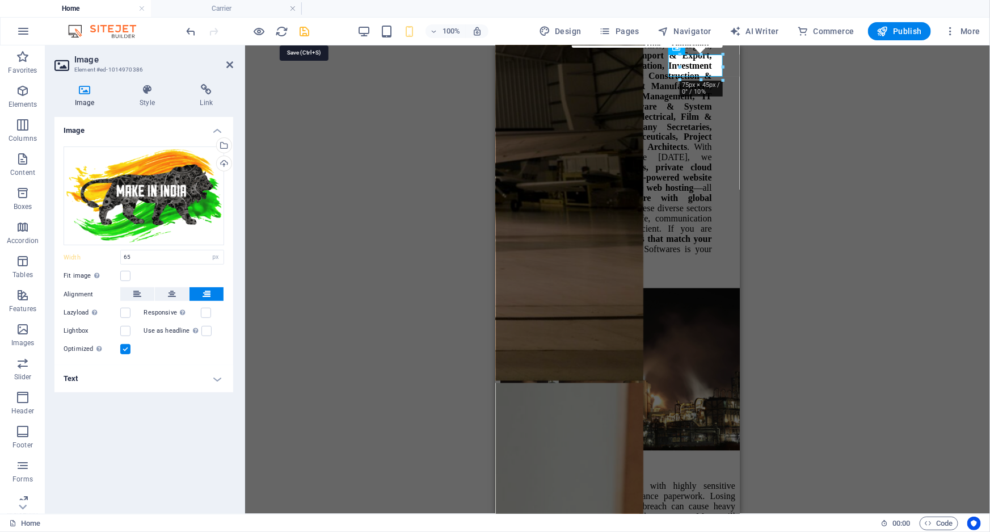
click at [305, 34] on icon "save" at bounding box center [305, 31] width 13 height 13
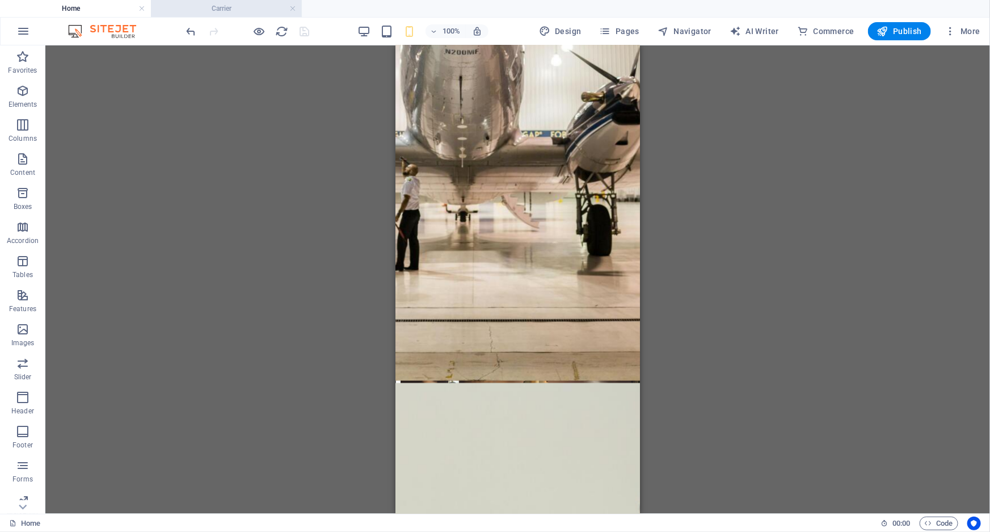
click at [267, 9] on h4 "Carrier" at bounding box center [226, 8] width 151 height 12
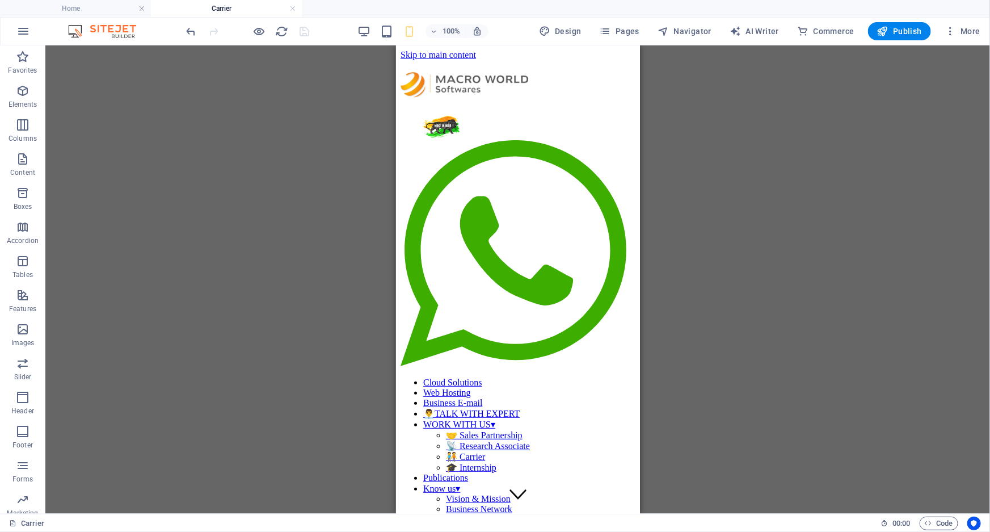
scroll to position [0, 0]
click at [104, 7] on h4 "Home" at bounding box center [75, 8] width 151 height 12
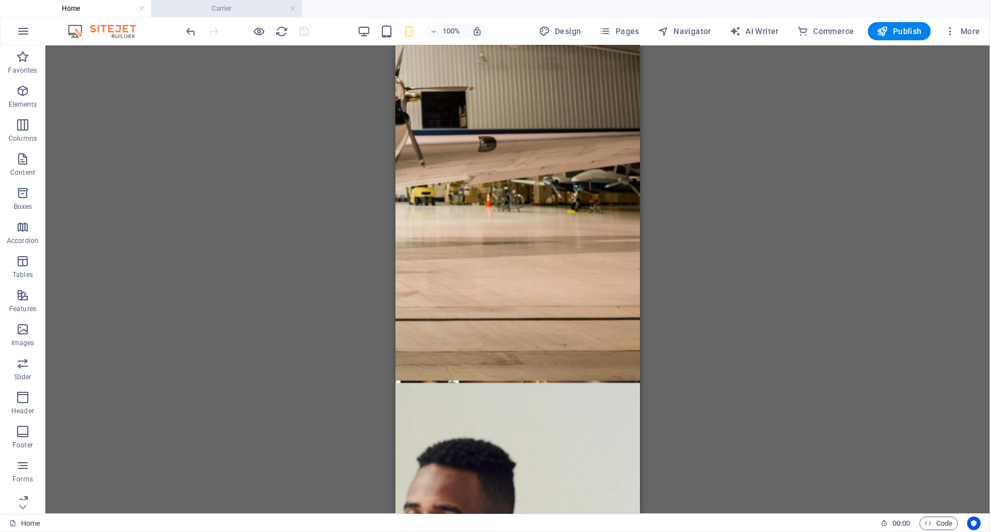
click at [207, 3] on h4 "Carrier" at bounding box center [226, 8] width 151 height 12
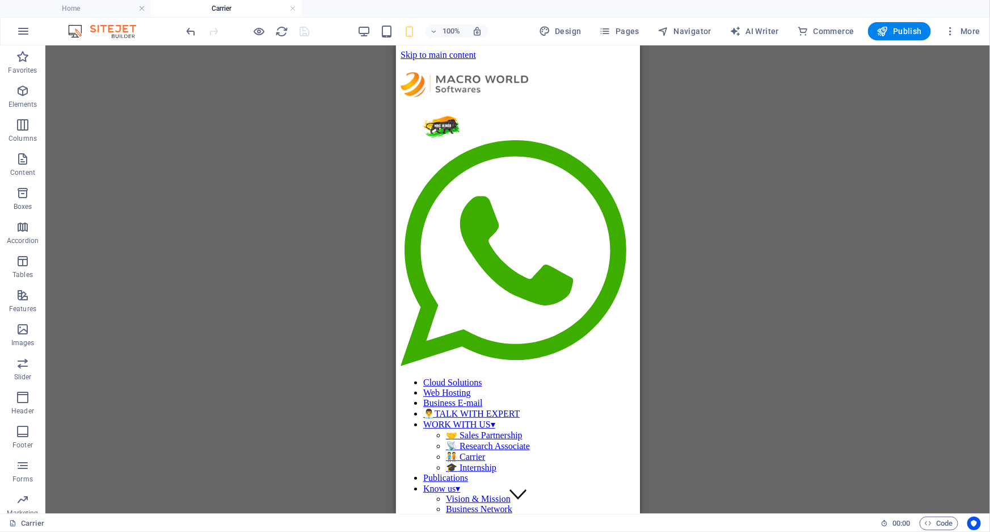
click at [289, 10] on h4 "Carrier" at bounding box center [226, 8] width 151 height 12
click at [293, 9] on link at bounding box center [292, 8] width 7 height 11
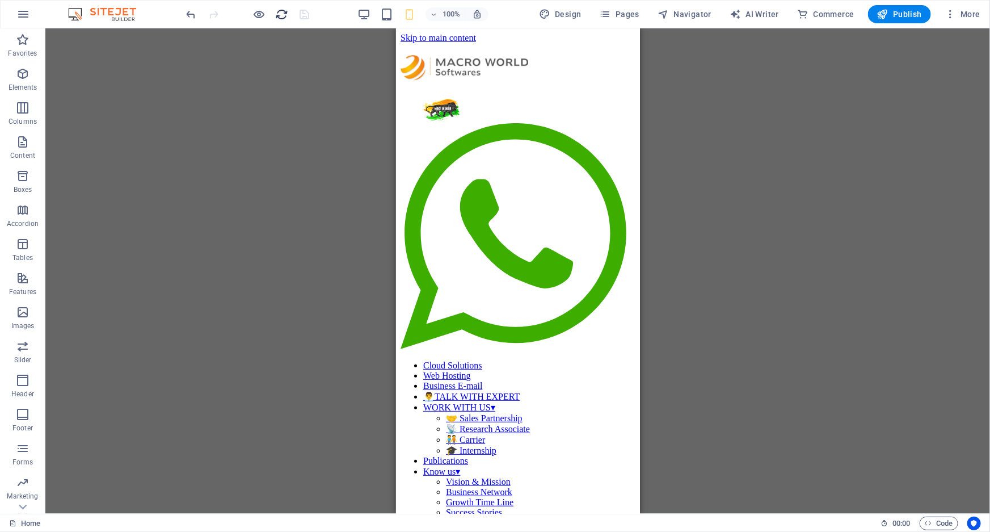
scroll to position [3184, 0]
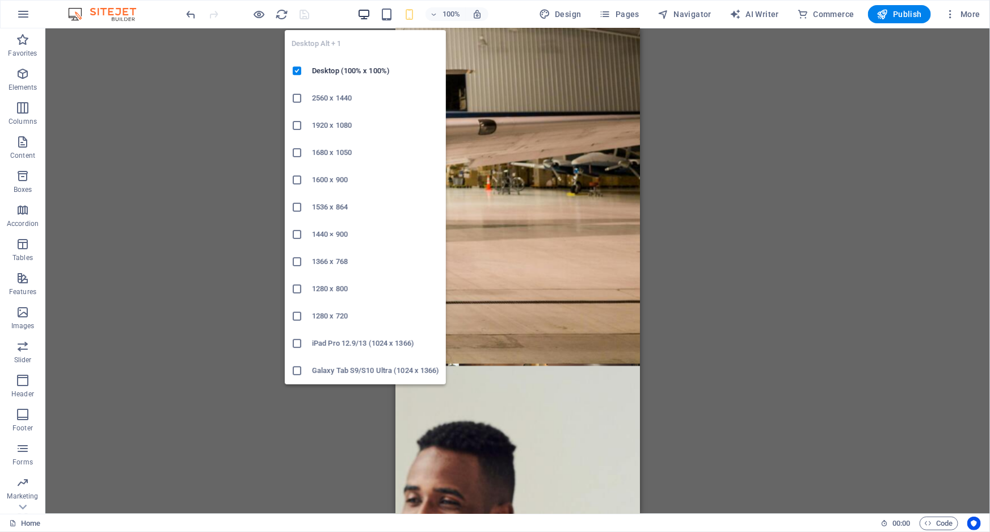
click at [368, 11] on icon "button" at bounding box center [364, 14] width 13 height 13
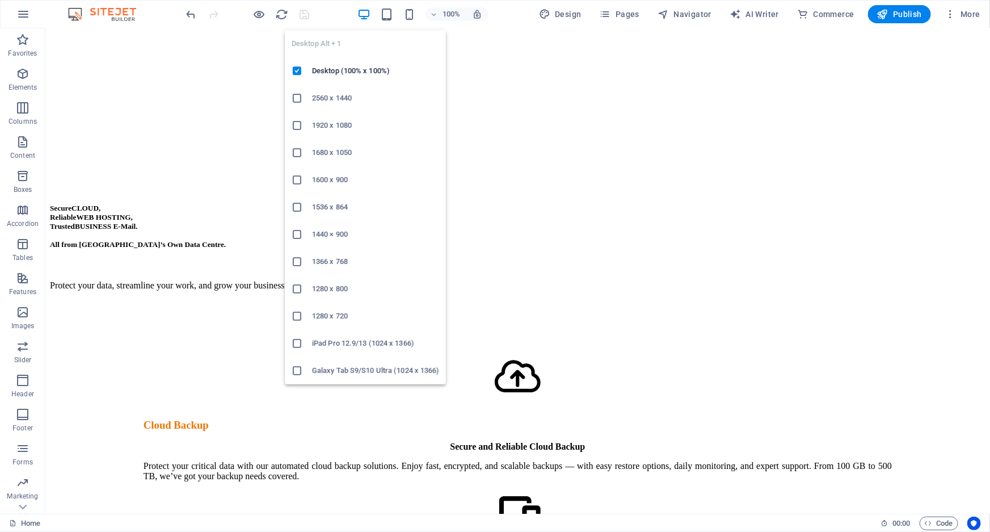
scroll to position [1464, 0]
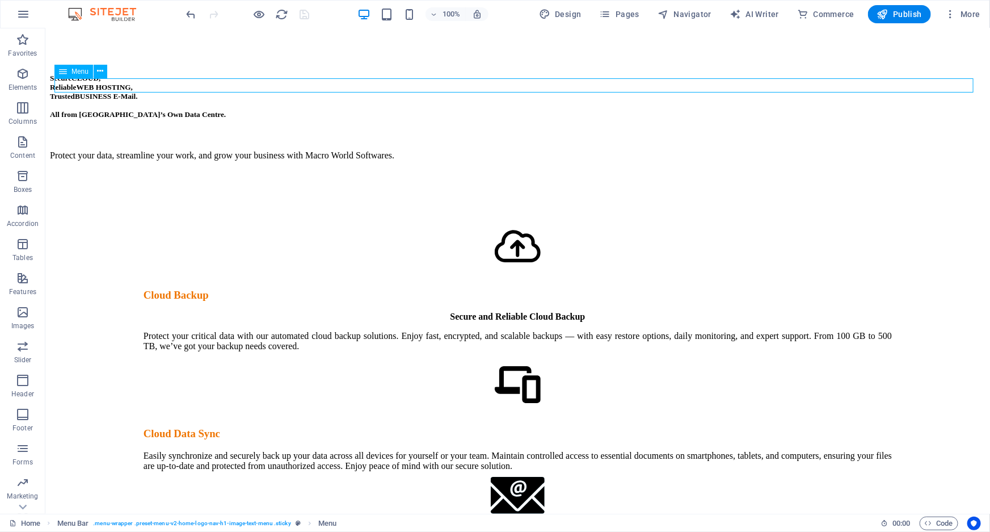
select select "6"
select select
select select "7"
select select
select select "8"
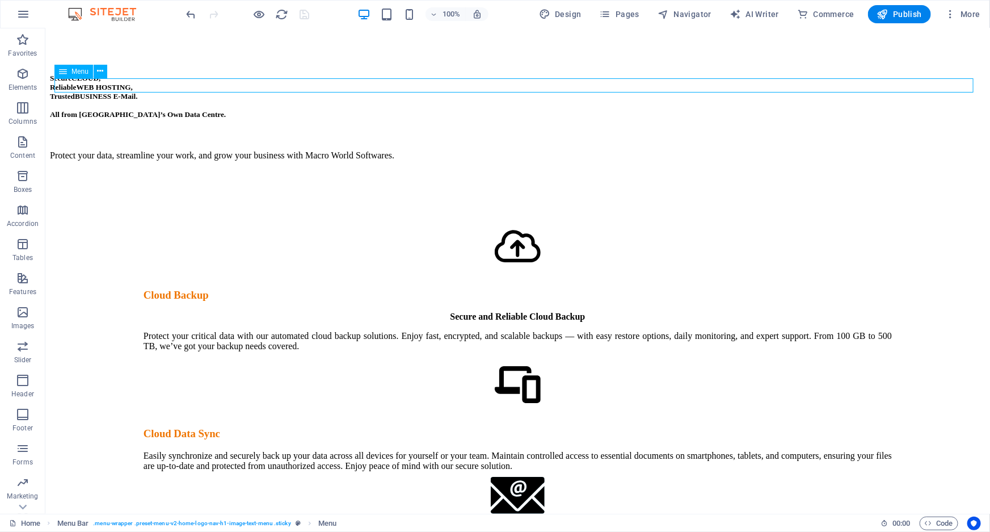
select select
select select "default"
select select "5"
select select
select select "12"
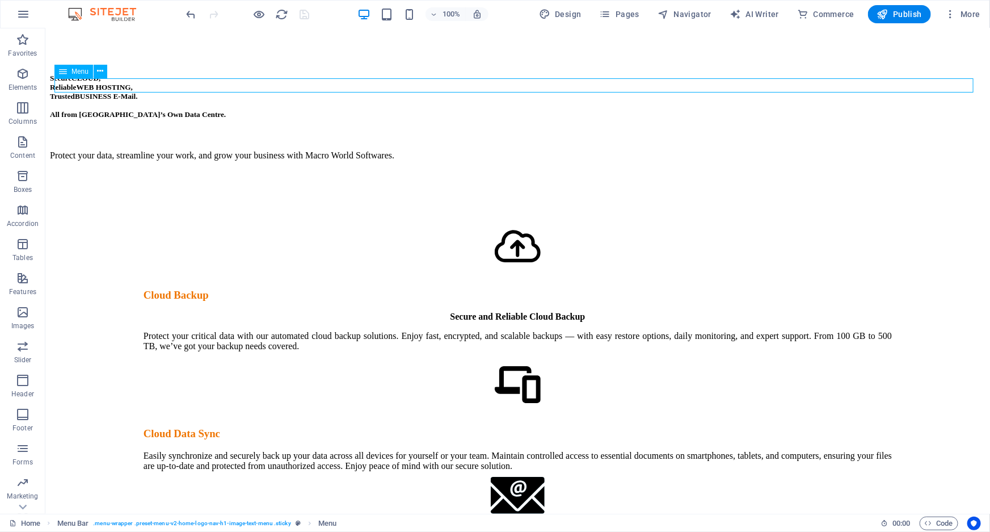
select select
select select "3"
select select
select select "4"
select select
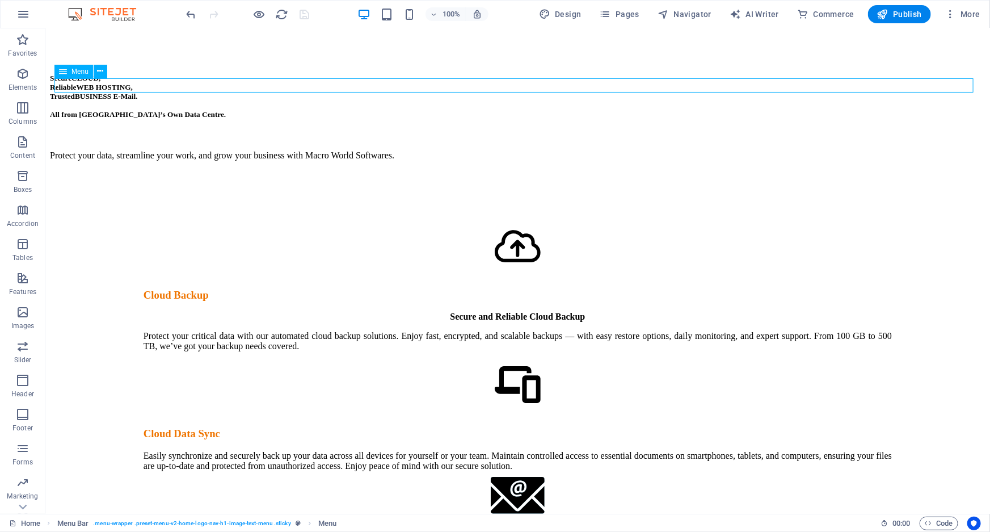
select select "default"
select select "10"
select select
select select "13"
select select
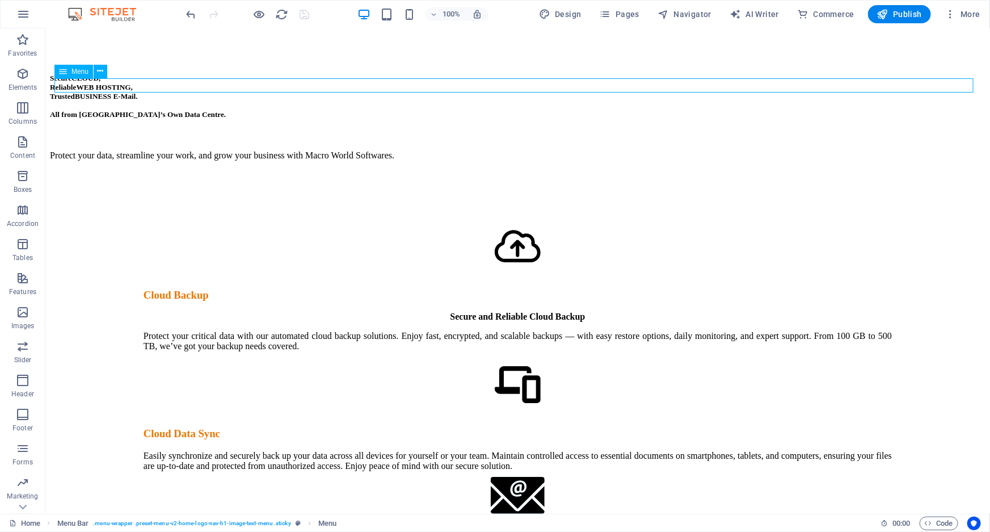
select select "16"
select select
select select "14"
select select
select select "15"
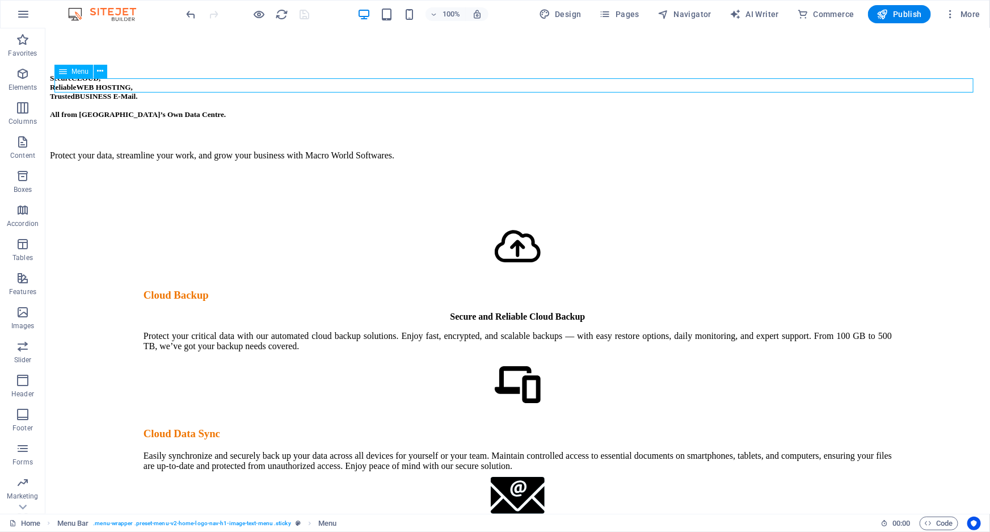
select select
select select "9"
select select
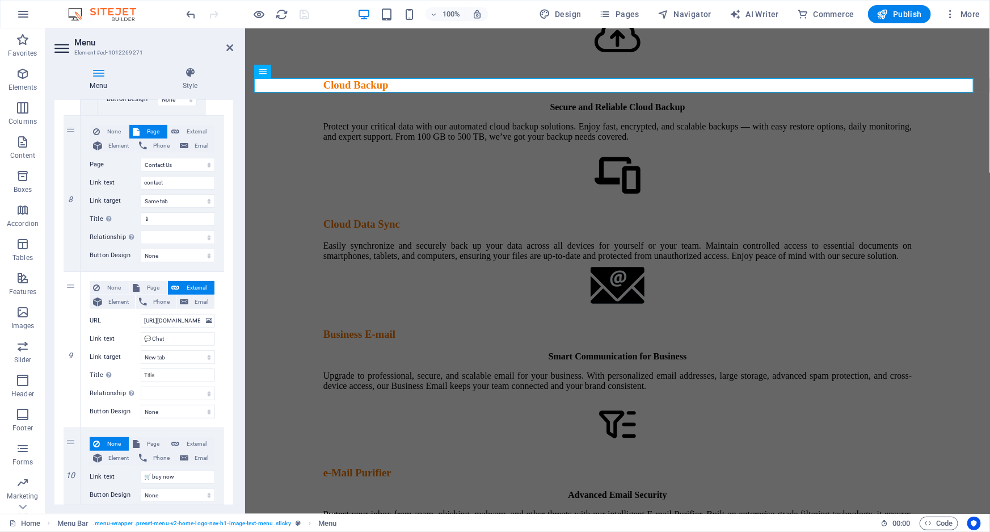
scroll to position [2373, 0]
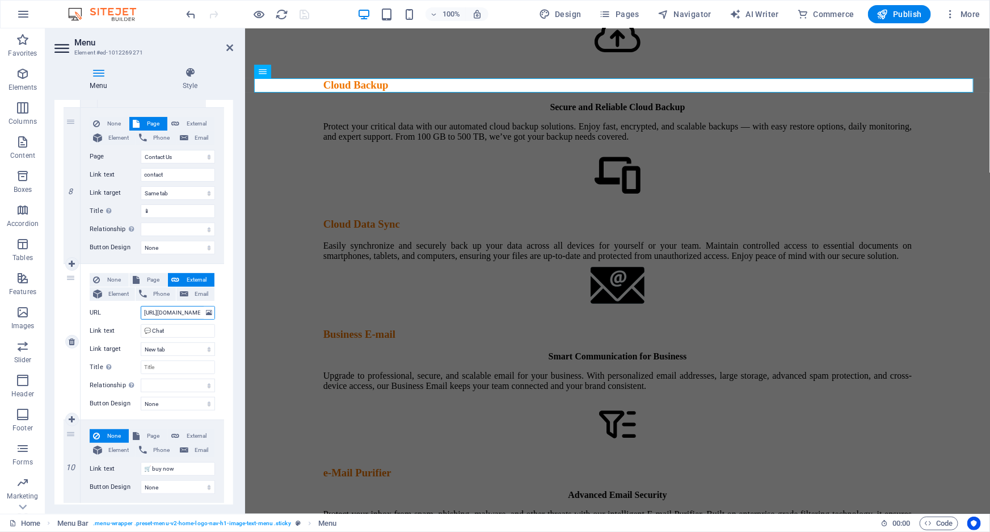
click at [182, 315] on input "[URL][DOMAIN_NAME][PHONE_NUMBER][DOMAIN_NAME]" at bounding box center [178, 313] width 74 height 14
click at [230, 42] on h2 "Menu" at bounding box center [153, 42] width 159 height 10
click at [230, 45] on icon at bounding box center [229, 47] width 7 height 9
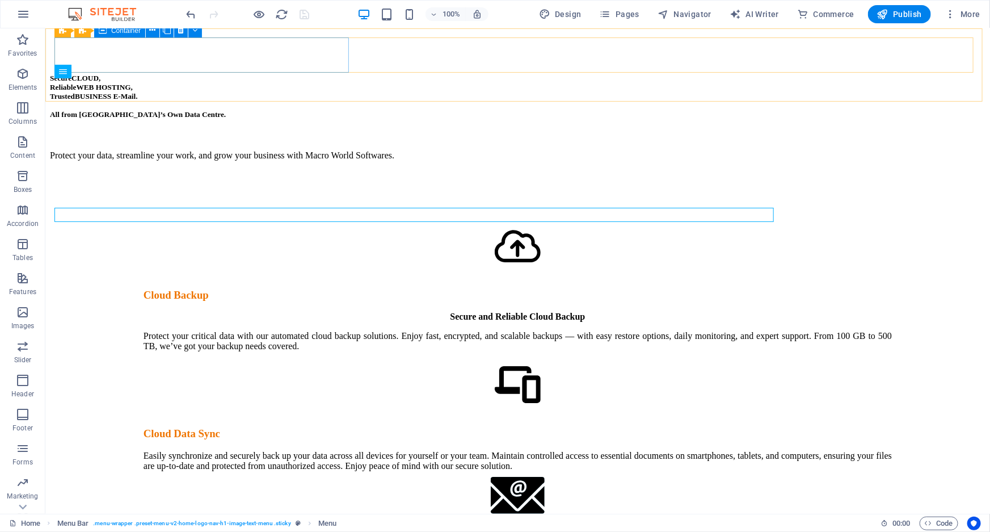
scroll to position [1464, 0]
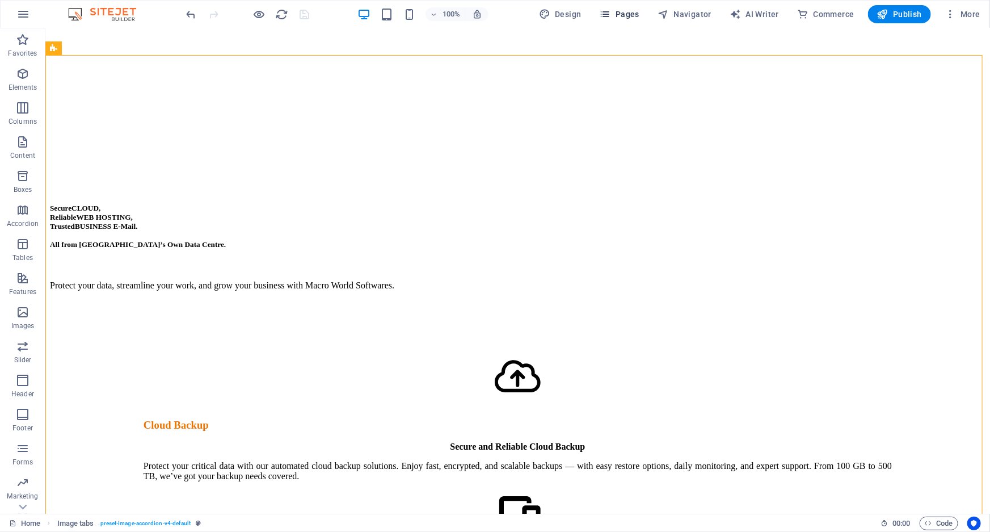
click at [634, 18] on span "Pages" at bounding box center [620, 14] width 40 height 11
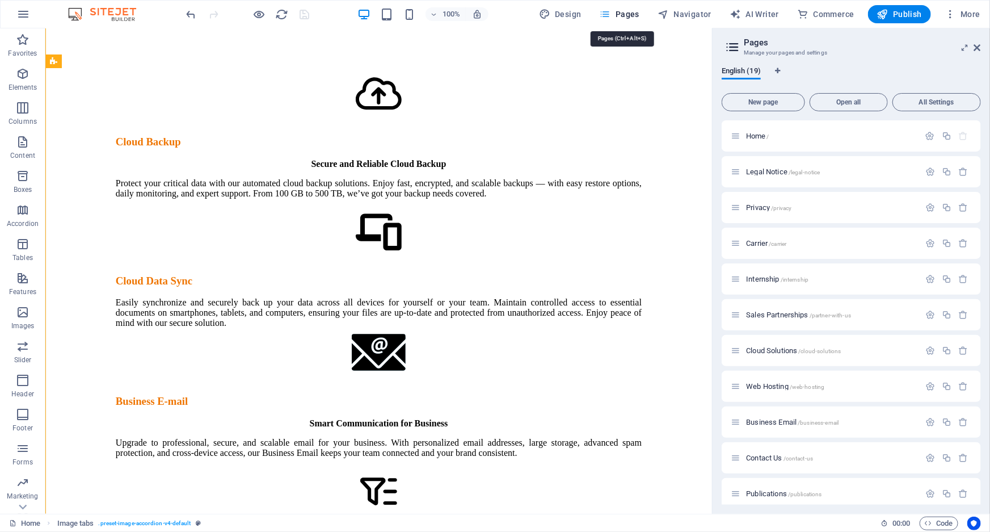
scroll to position [1697, 0]
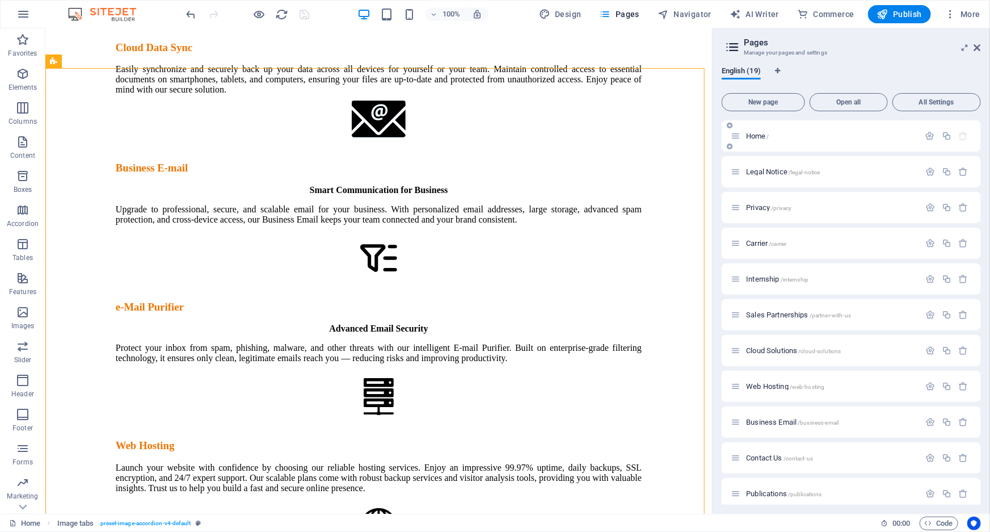
click at [817, 147] on div "Home /" at bounding box center [851, 135] width 259 height 31
click at [749, 137] on span "Home /" at bounding box center [757, 136] width 23 height 9
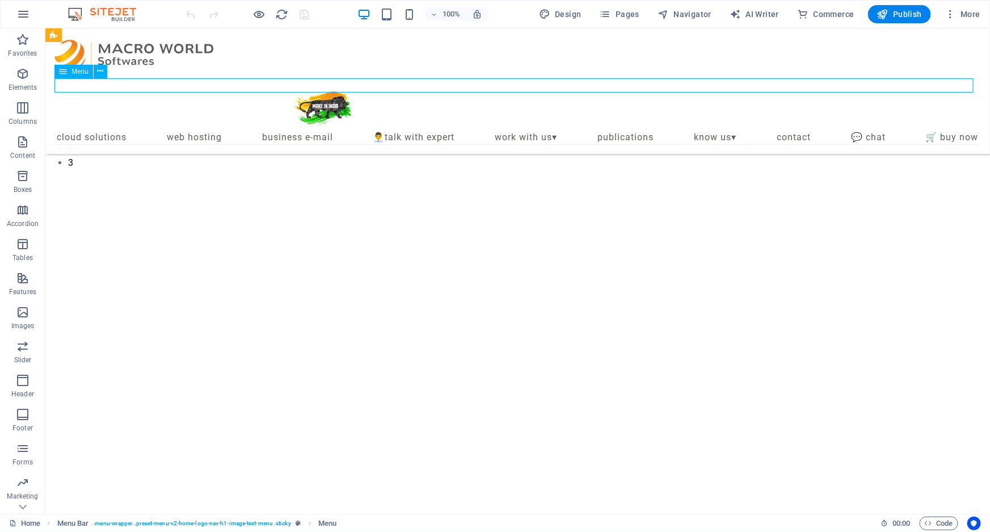
select select "6"
select select
select select "7"
select select
select select "8"
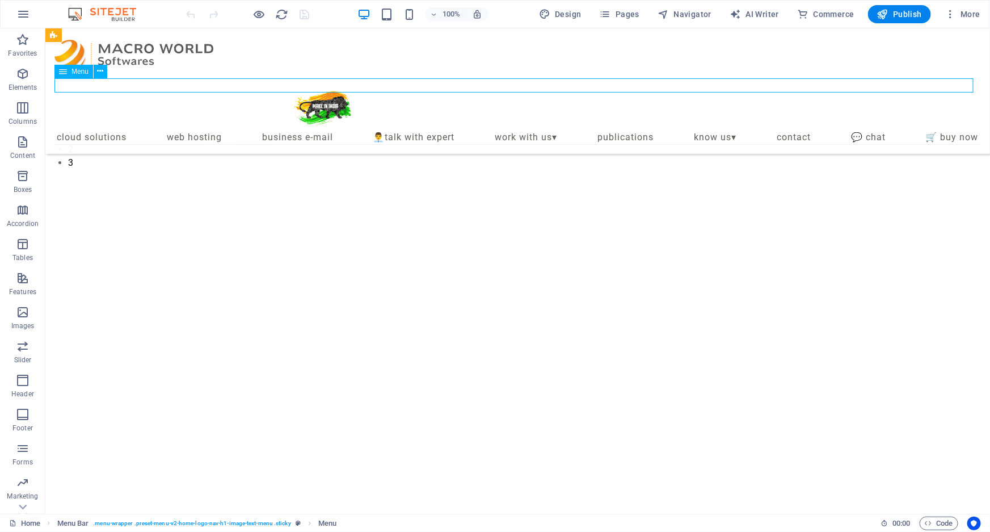
select select
select select "default"
select select "5"
select select
select select "12"
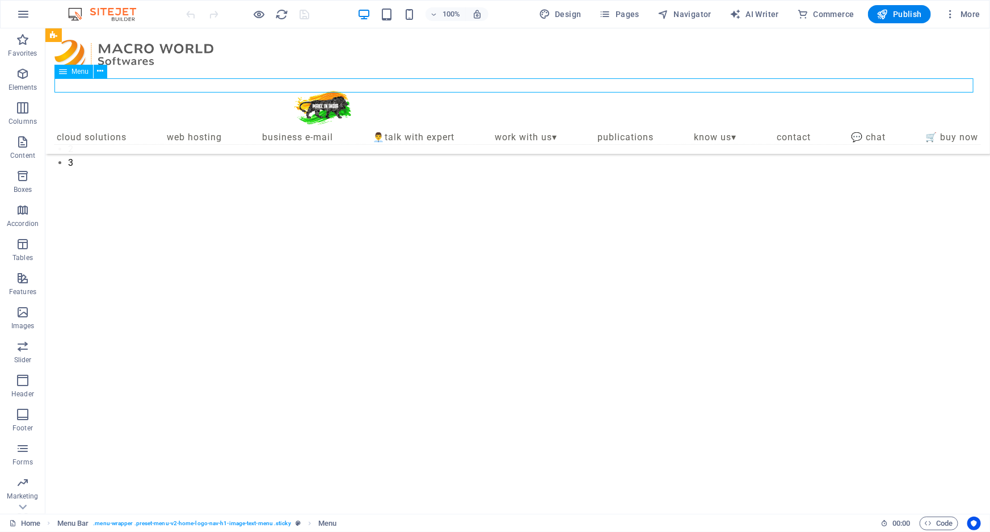
select select
select select "3"
select select
select select "4"
select select
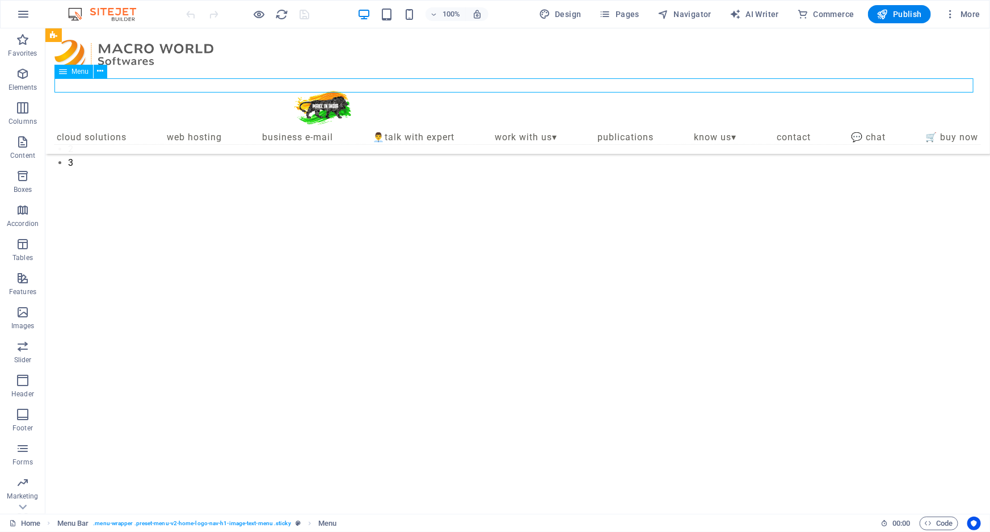
select select "default"
select select "10"
select select
select select "13"
select select
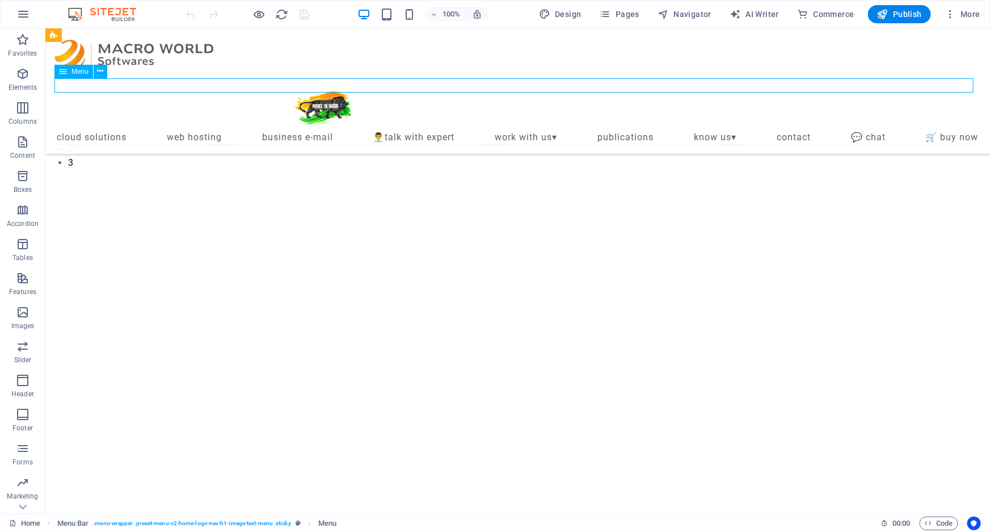
select select "16"
select select
select select "14"
select select
select select "15"
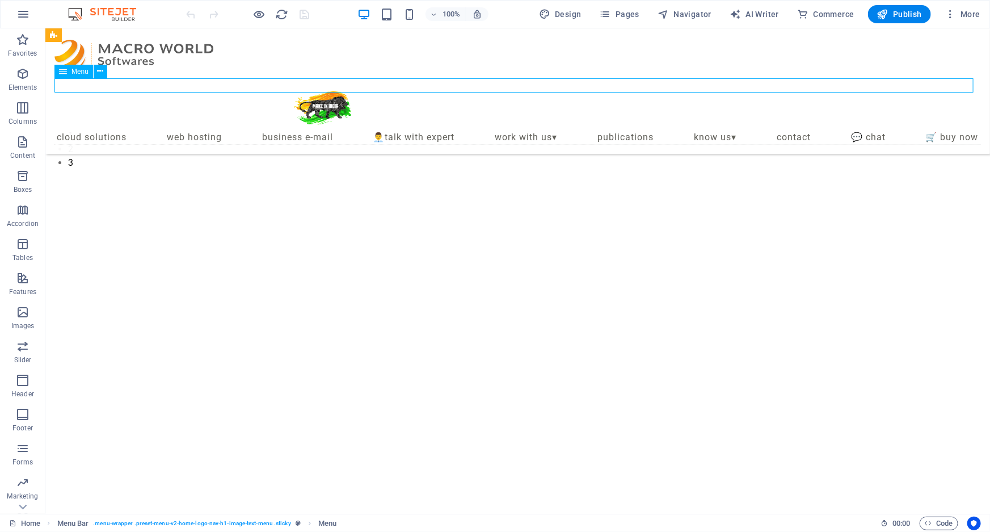
select select
select select "9"
select select
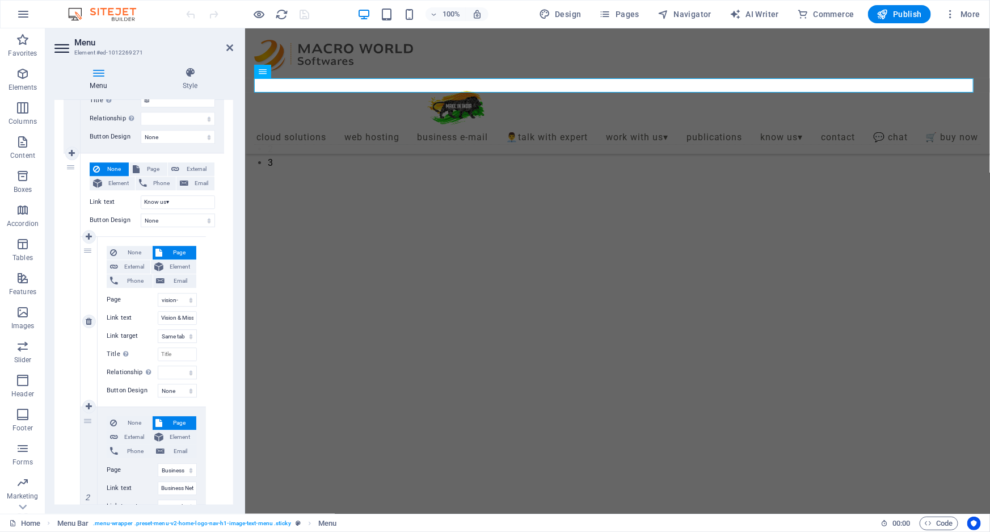
scroll to position [1548, 0]
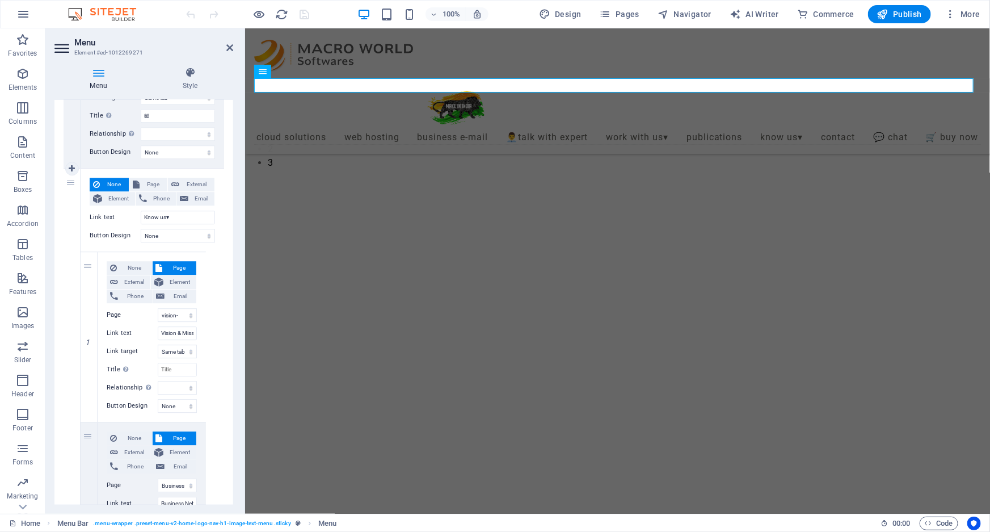
select select
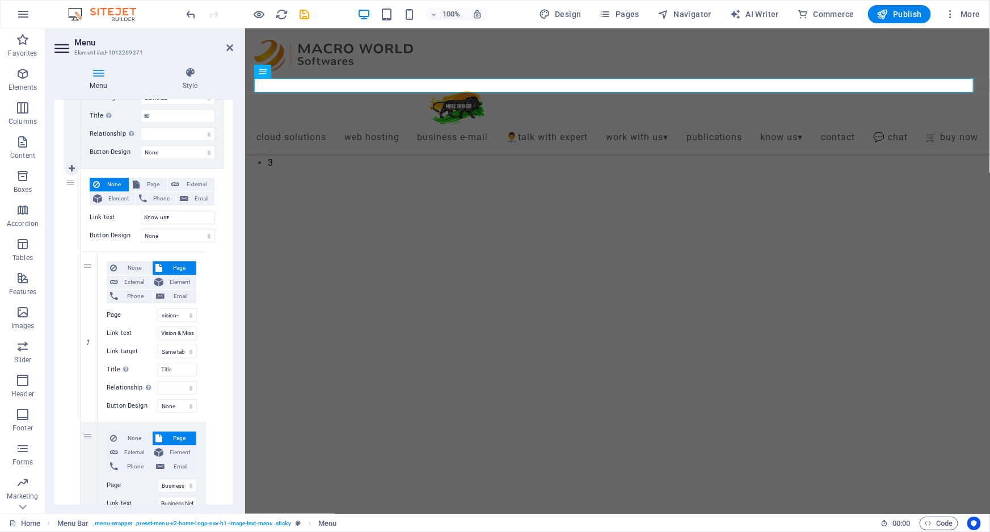
select select
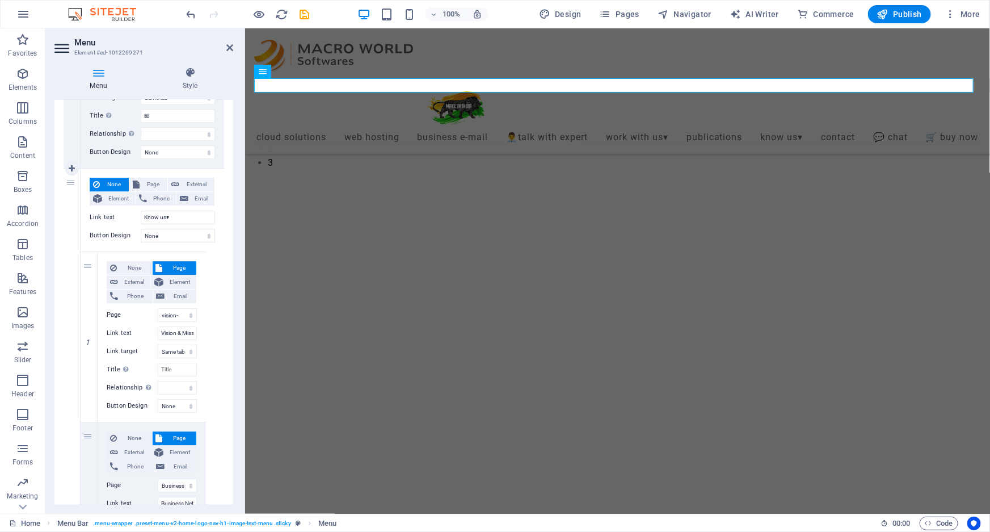
select select
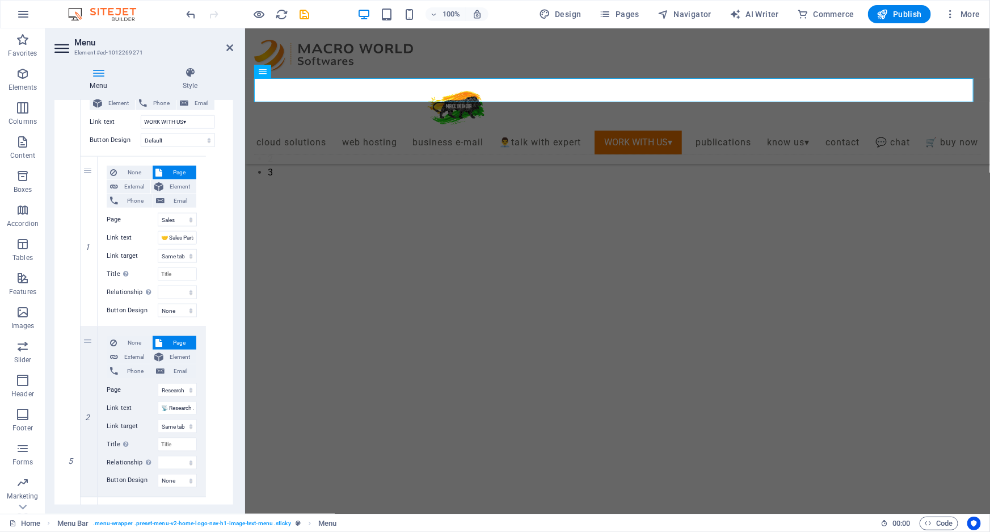
scroll to position [670, 0]
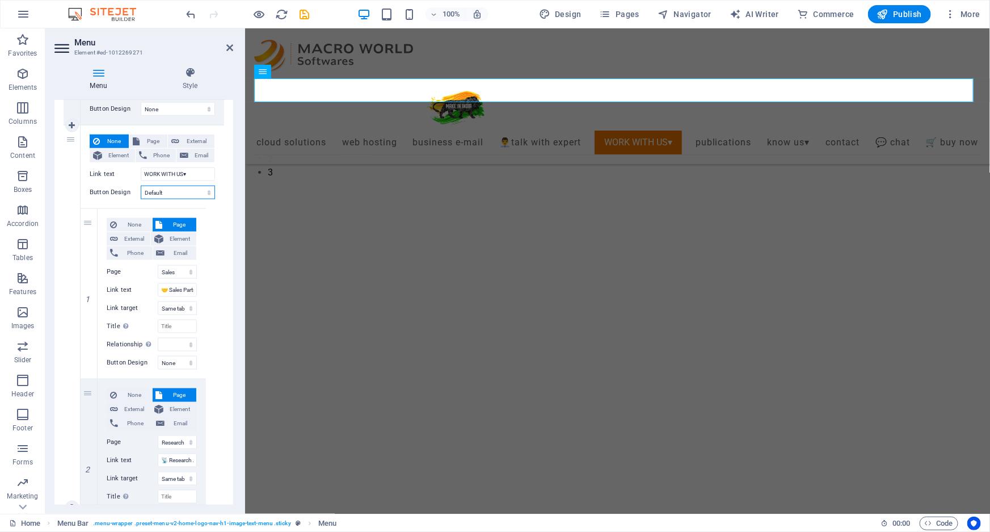
click at [161, 195] on select "None Default Primary Secondary" at bounding box center [178, 193] width 74 height 14
select select
click at [141, 186] on select "None Default Primary Secondary" at bounding box center [178, 193] width 74 height 14
select select
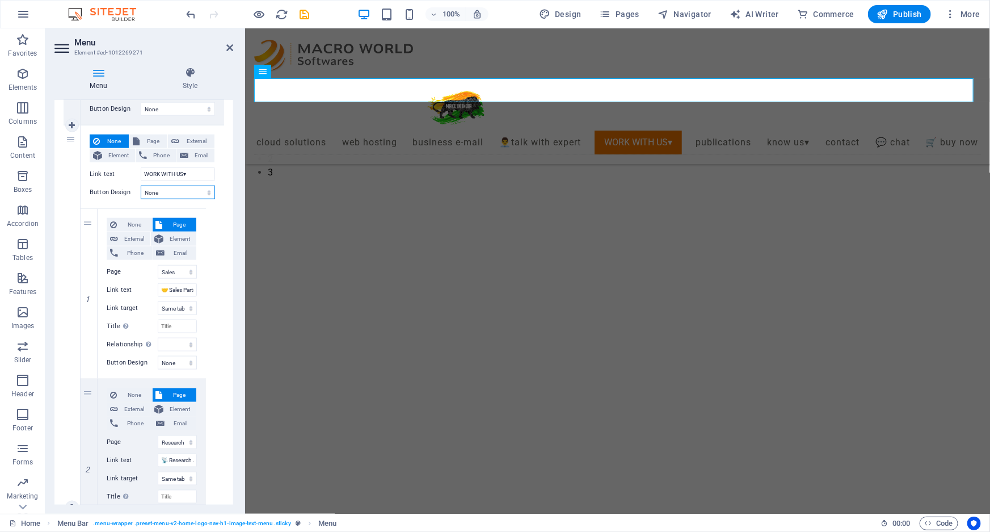
select select
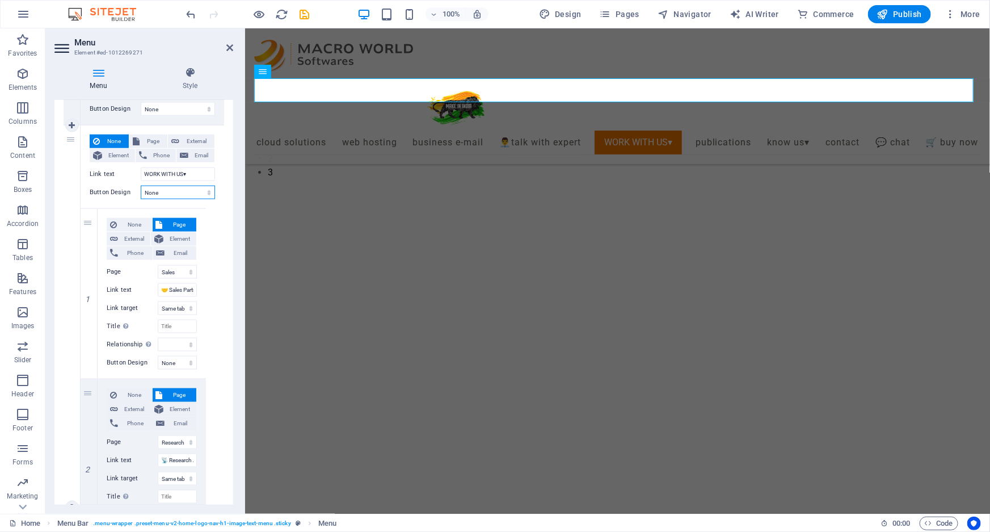
select select
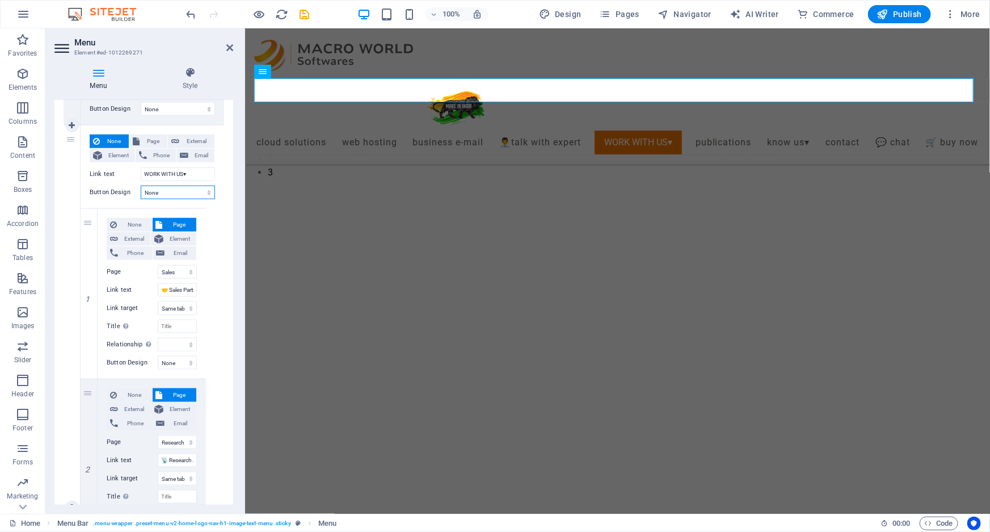
select select
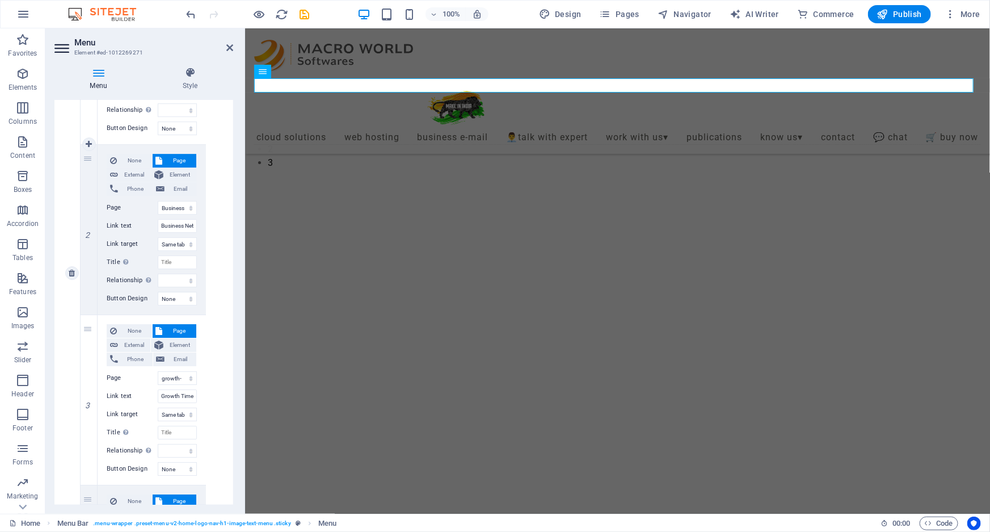
scroll to position [1857, 0]
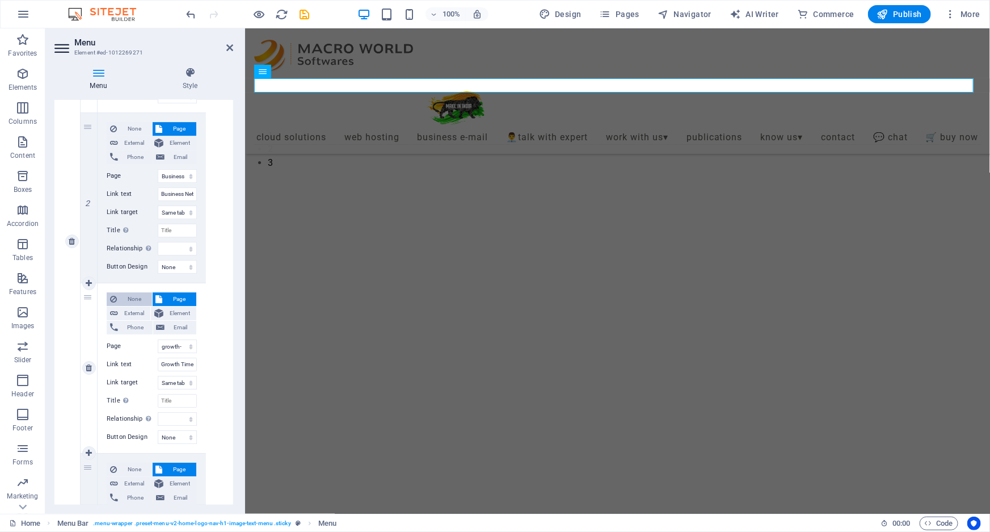
click at [140, 298] on span "None" at bounding box center [134, 299] width 28 height 14
select select
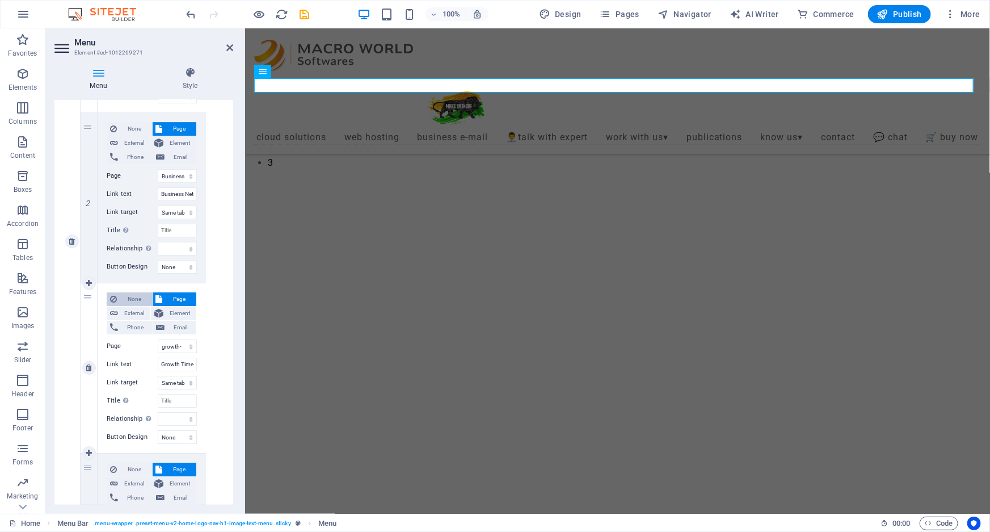
select select
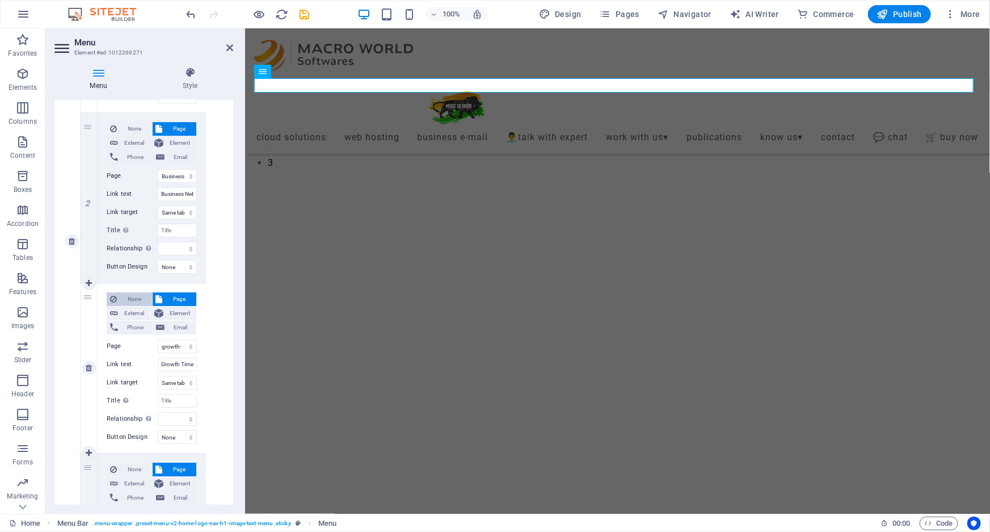
select select
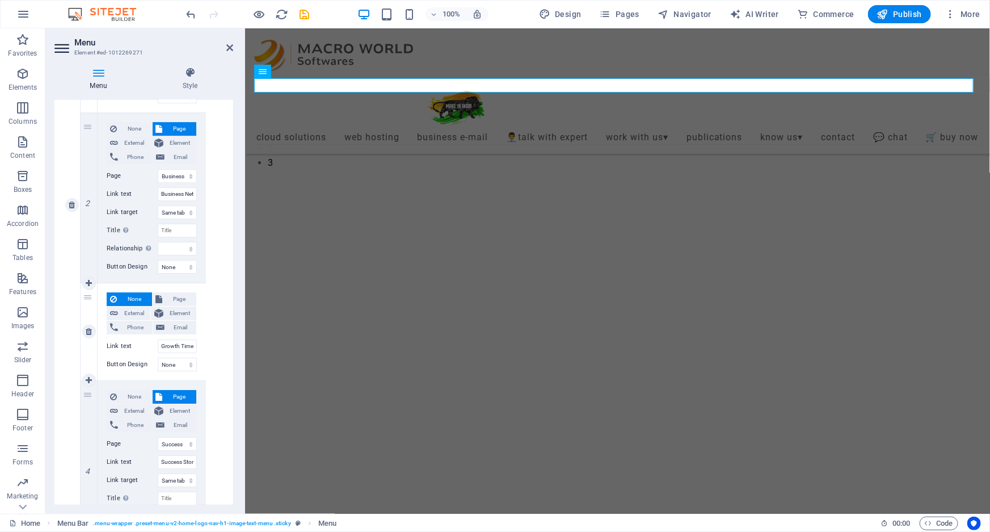
scroll to position [1821, 0]
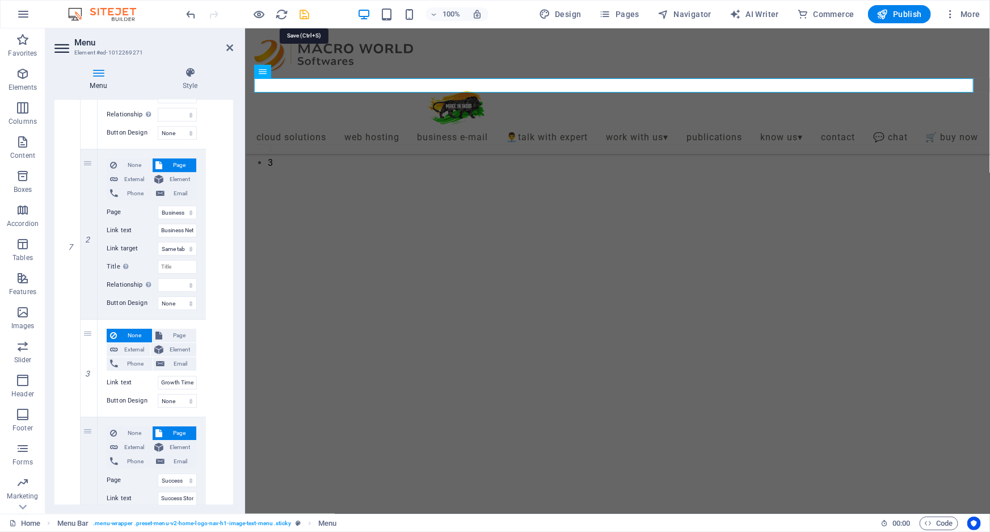
click at [306, 10] on icon "save" at bounding box center [305, 14] width 13 height 13
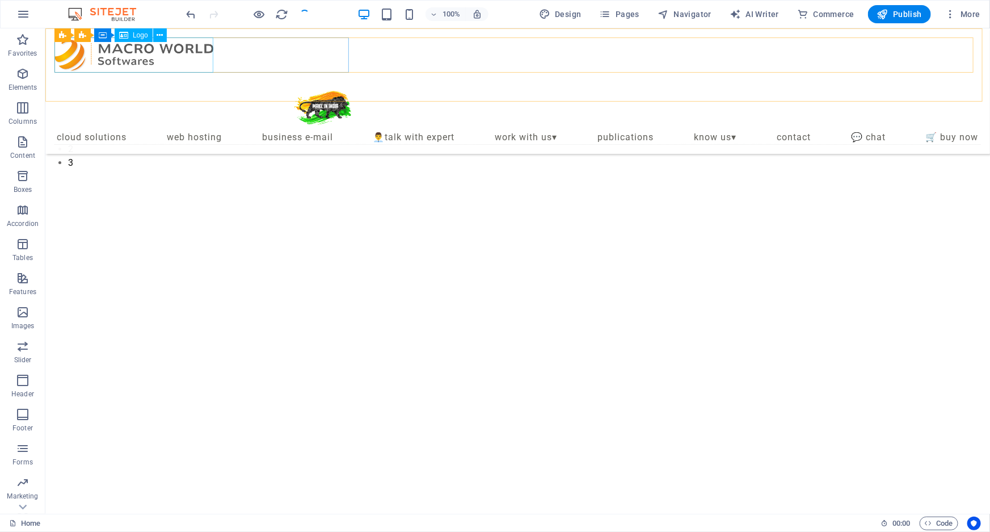
click at [133, 49] on div at bounding box center [202, 54] width 297 height 35
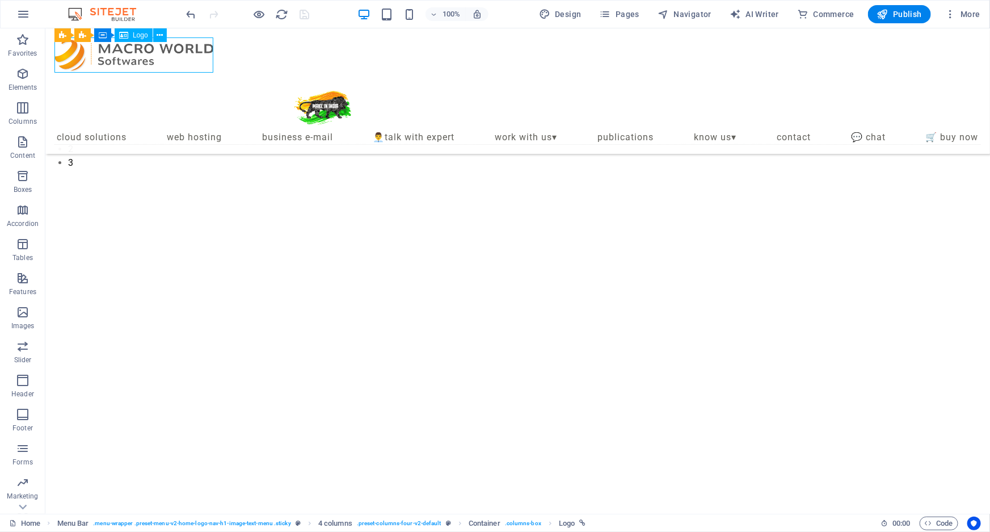
click at [133, 49] on div at bounding box center [202, 54] width 297 height 35
select select "px"
select select
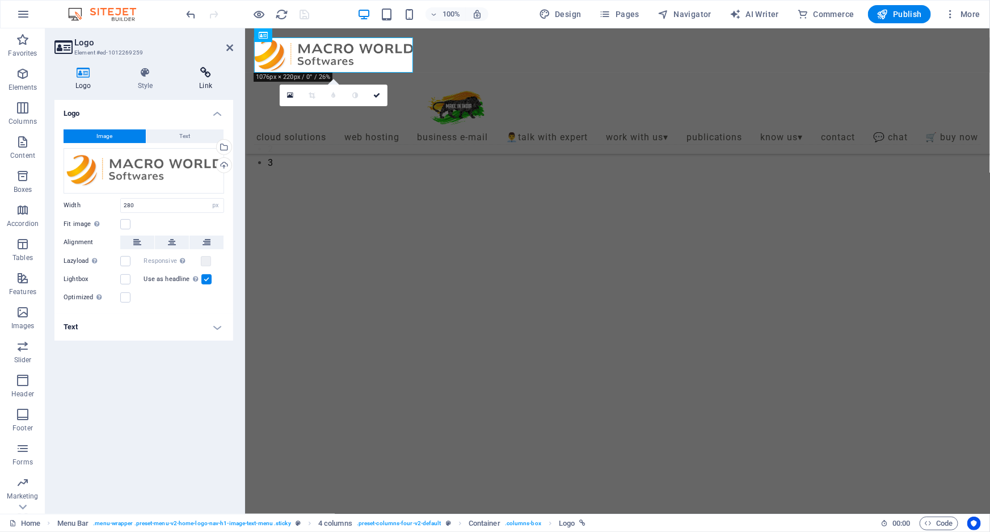
click at [213, 69] on icon at bounding box center [205, 72] width 55 height 11
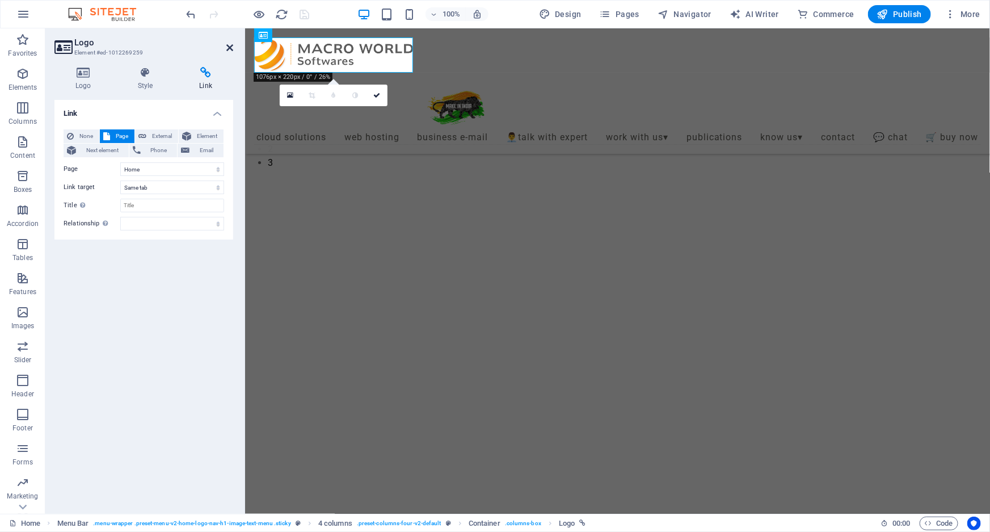
click at [226, 43] on icon at bounding box center [229, 47] width 7 height 9
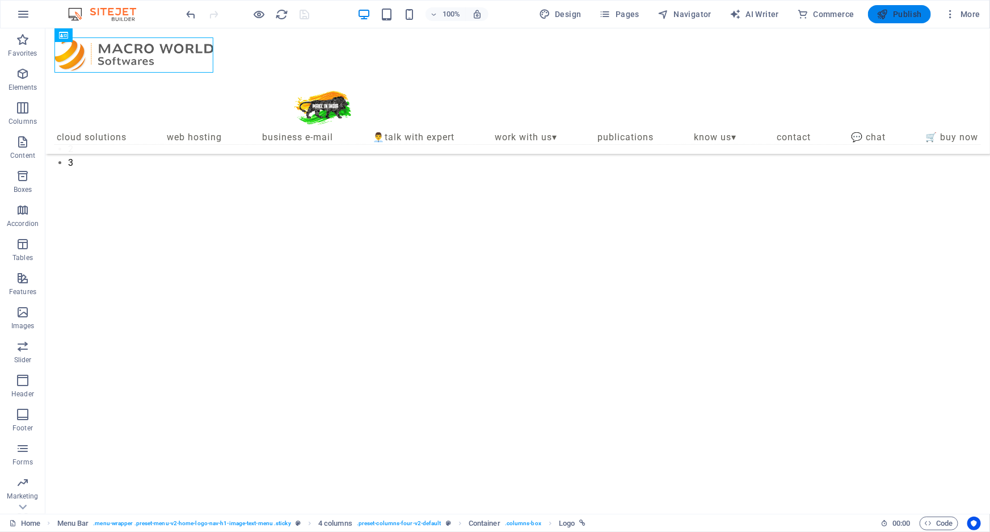
click at [909, 18] on span "Publish" at bounding box center [899, 14] width 45 height 11
